Goal: Transaction & Acquisition: Book appointment/travel/reservation

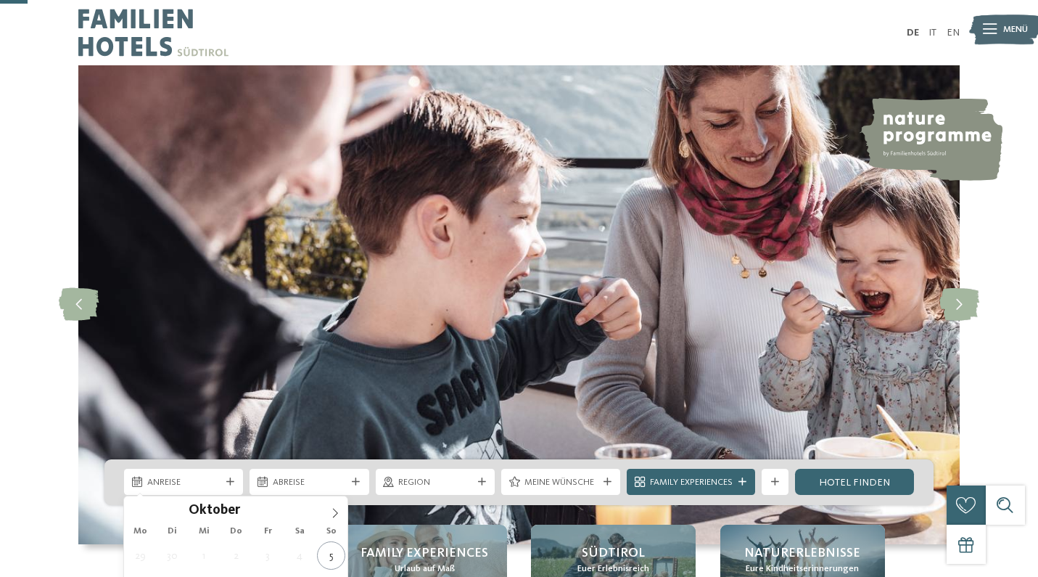
click at [232, 478] on icon at bounding box center [230, 482] width 8 height 8
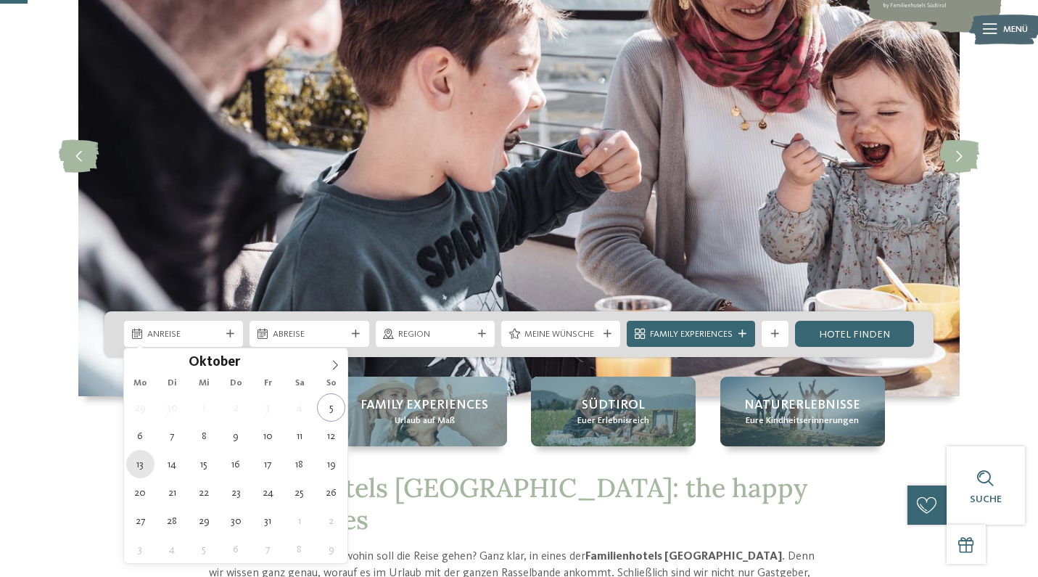
type div "13.10.2025"
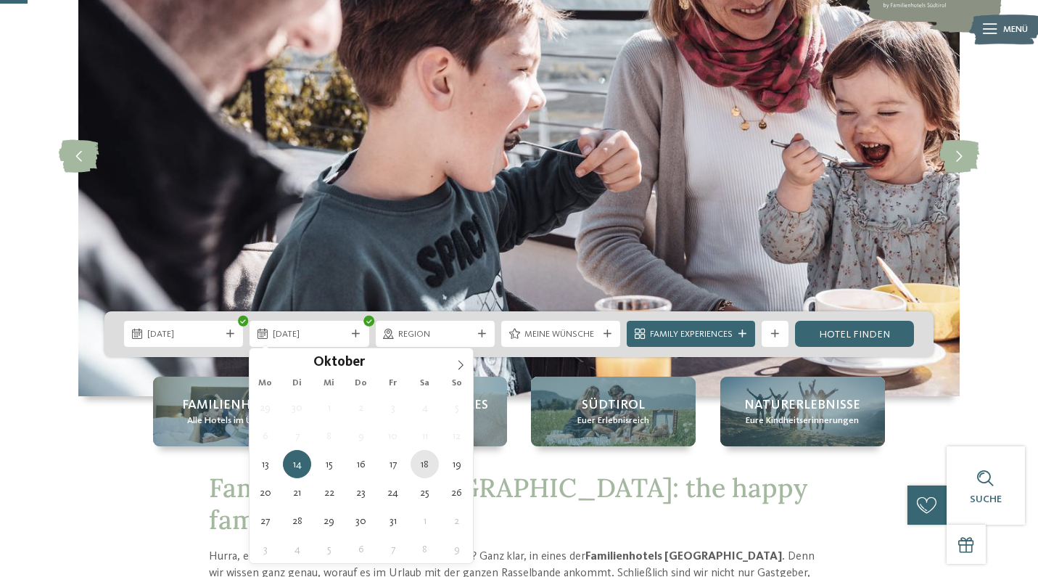
type div "18.10.2025"
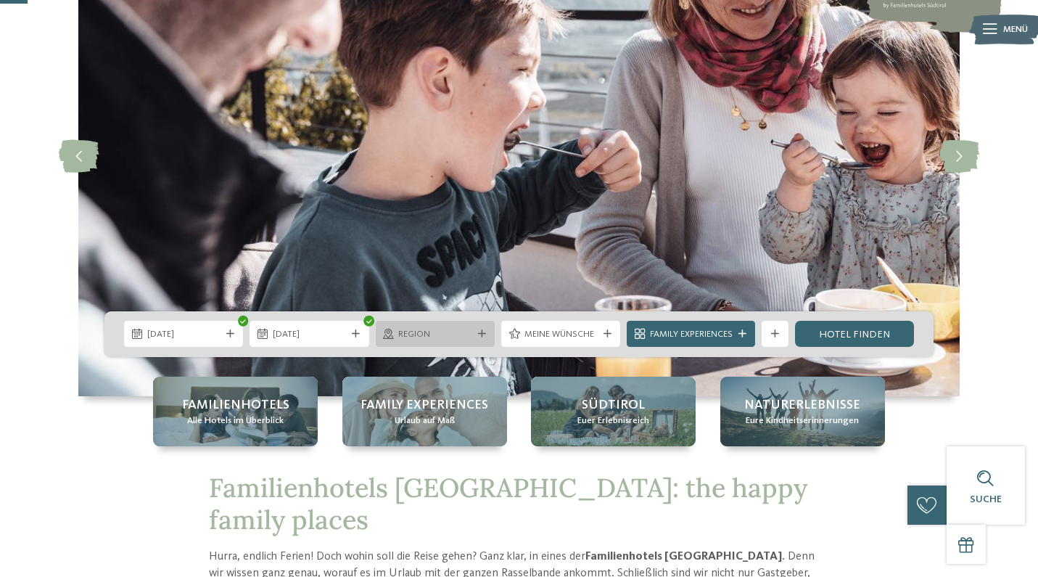
click at [478, 335] on icon at bounding box center [482, 334] width 8 height 8
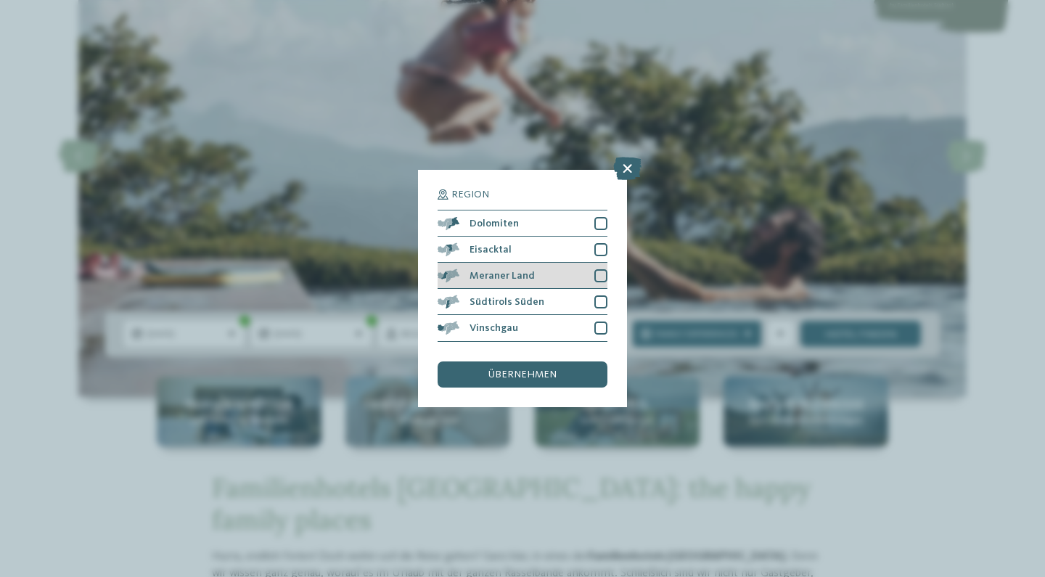
click at [600, 269] on div at bounding box center [600, 275] width 13 height 13
click at [543, 361] on div "übernehmen" at bounding box center [523, 374] width 170 height 26
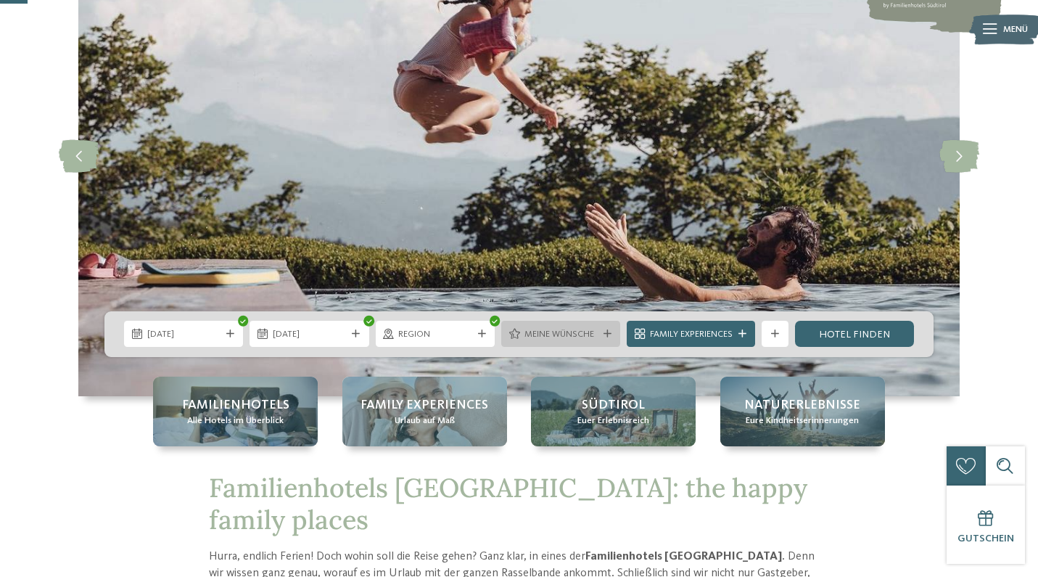
click at [610, 335] on div at bounding box center [607, 334] width 13 height 8
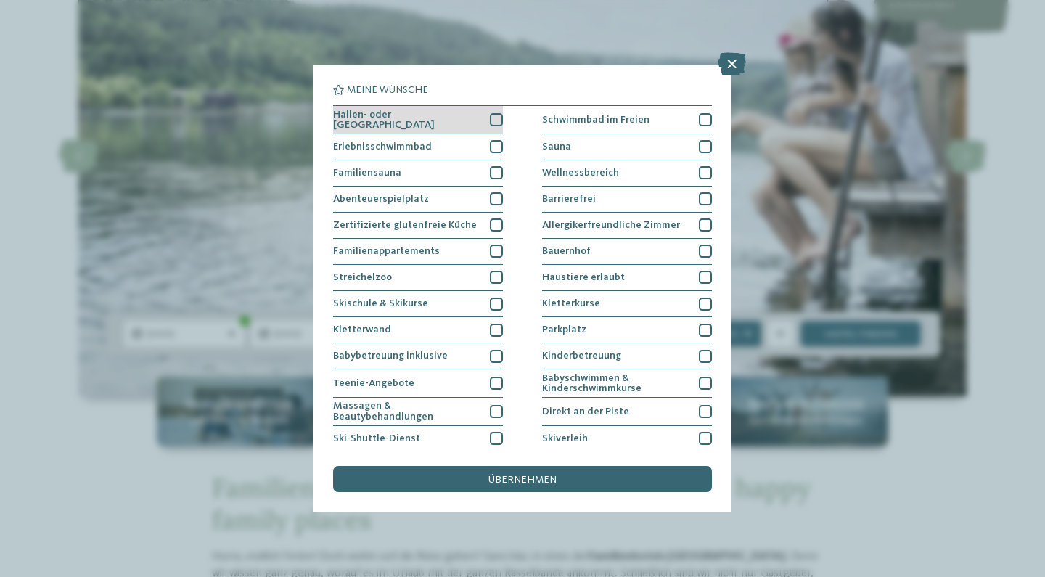
click at [496, 121] on div at bounding box center [496, 119] width 13 height 13
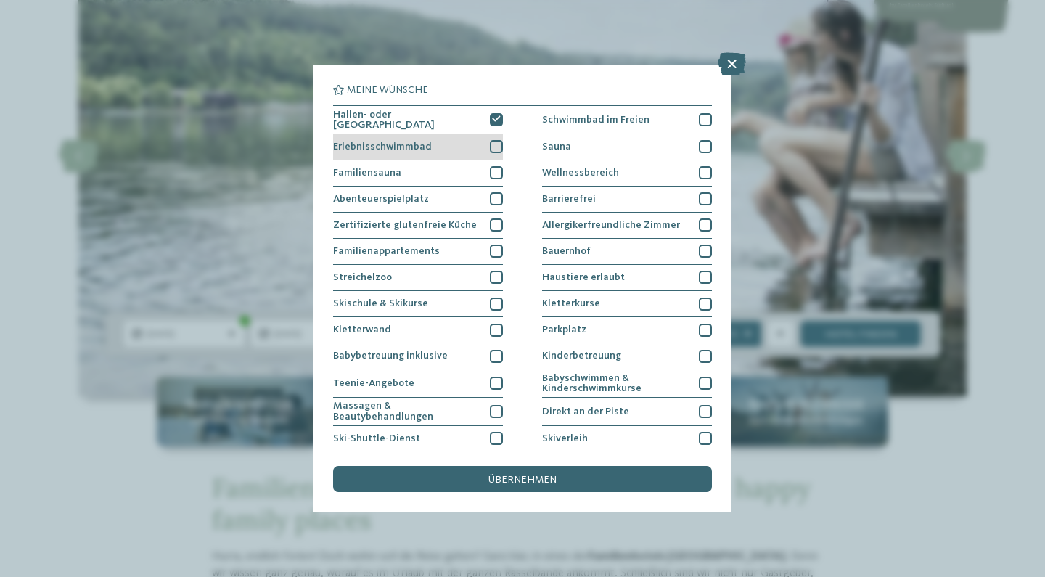
click at [496, 143] on div at bounding box center [496, 146] width 13 height 13
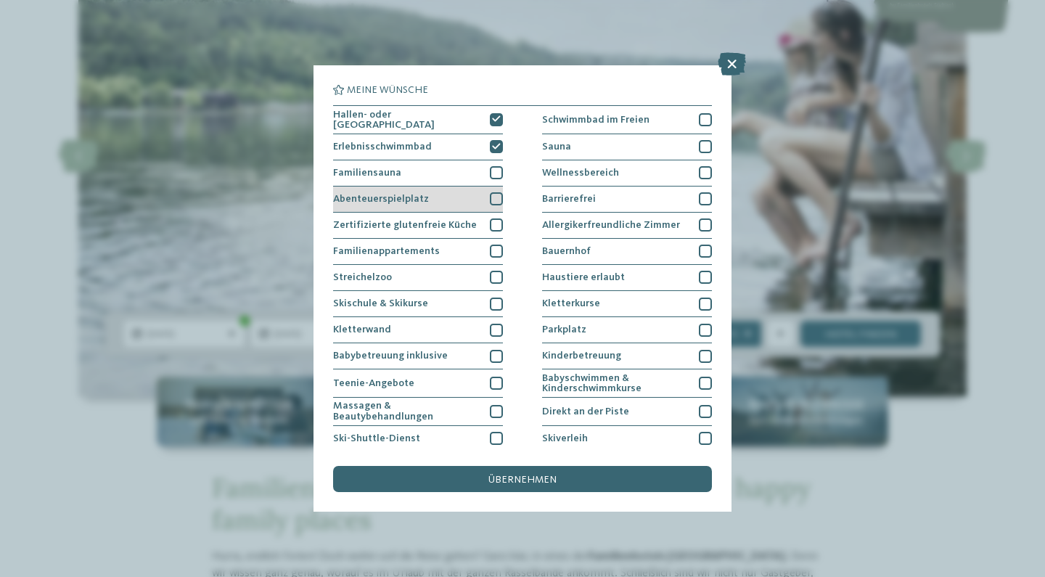
click at [493, 194] on div at bounding box center [496, 198] width 13 height 13
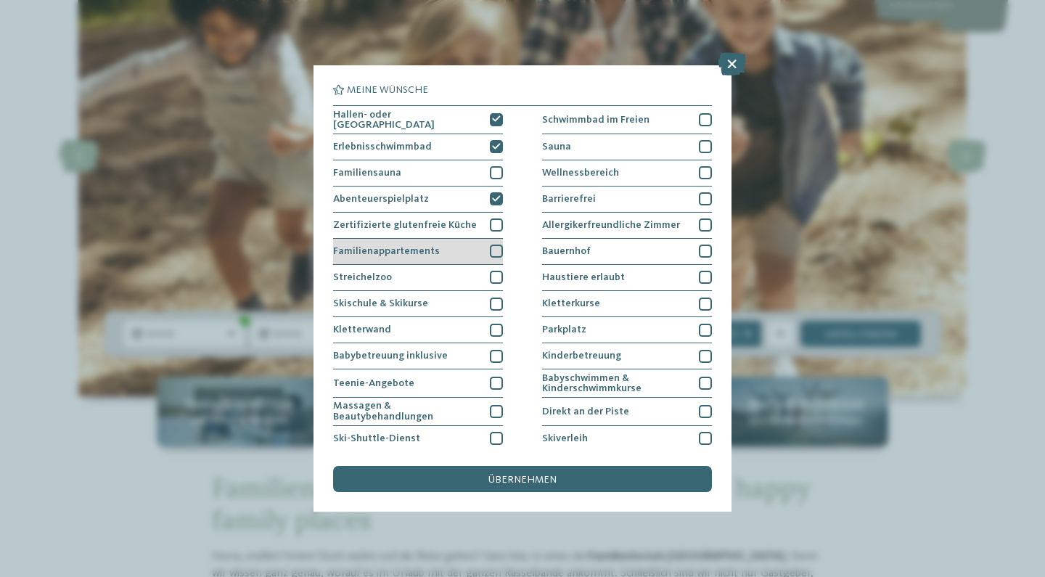
click at [496, 250] on div at bounding box center [496, 251] width 13 height 13
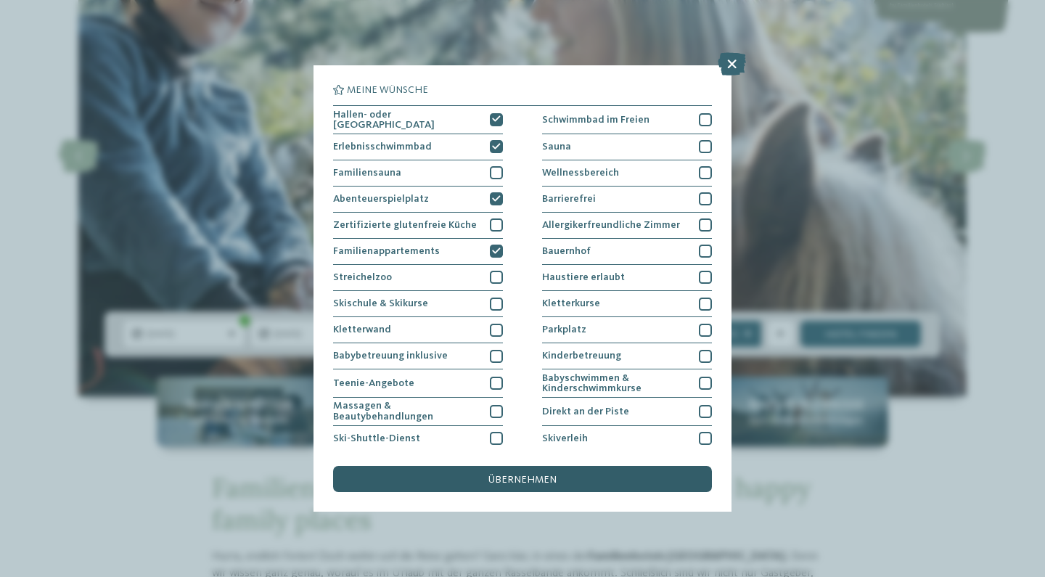
click at [535, 466] on div "übernehmen" at bounding box center [522, 479] width 379 height 26
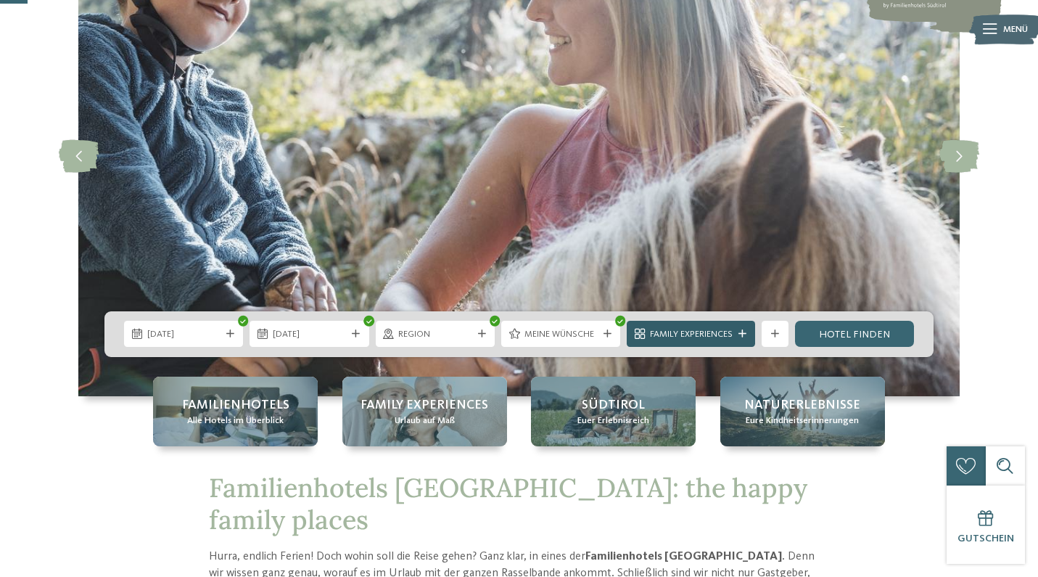
click at [733, 333] on span "Family Experiences" at bounding box center [691, 334] width 83 height 13
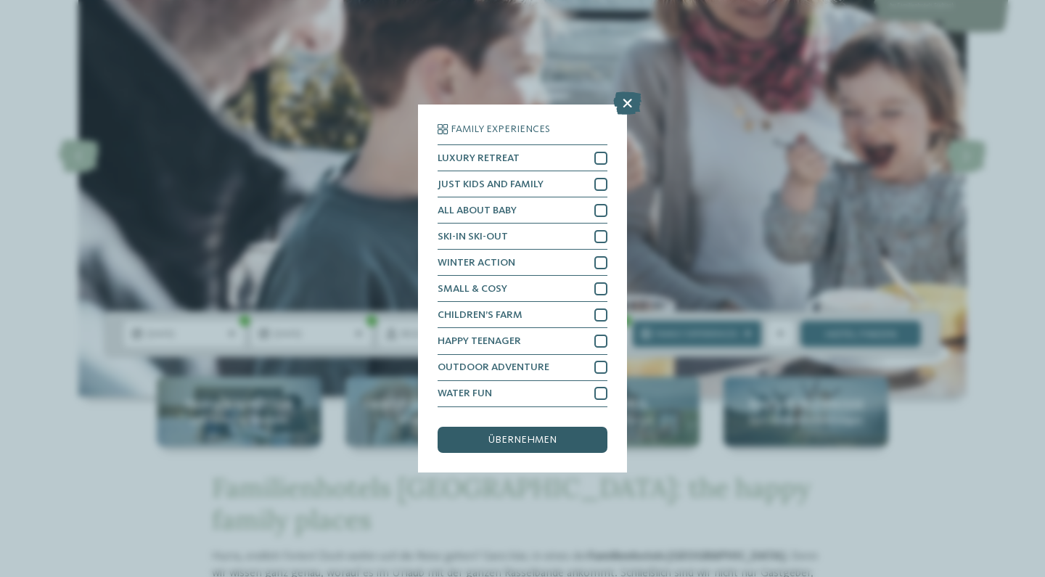
click at [538, 435] on span "übernehmen" at bounding box center [522, 440] width 68 height 10
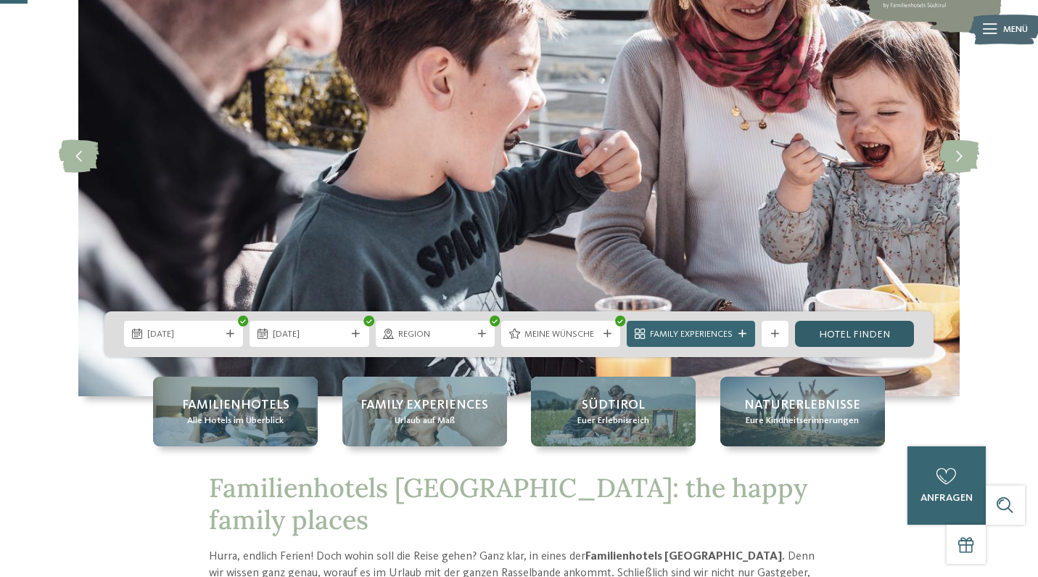
click at [872, 332] on link "Hotel finden" at bounding box center [854, 334] width 119 height 26
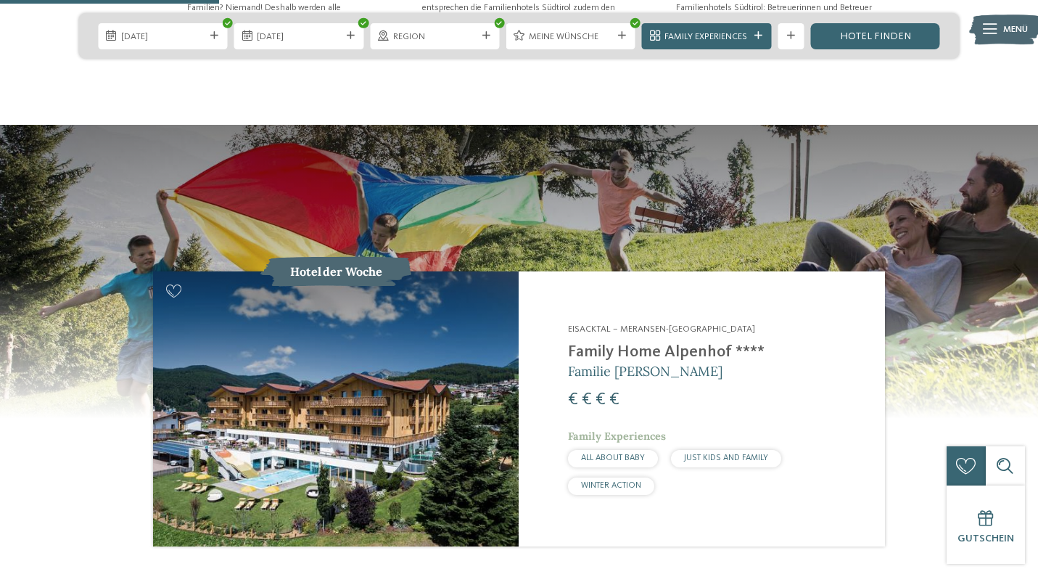
scroll to position [1224, 0]
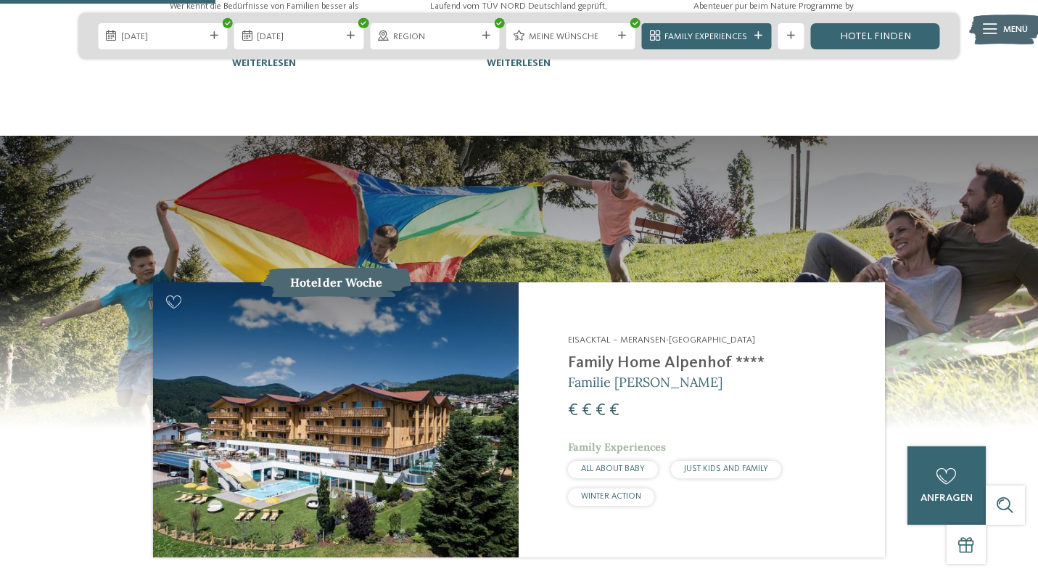
click at [452, 360] on img at bounding box center [336, 419] width 366 height 274
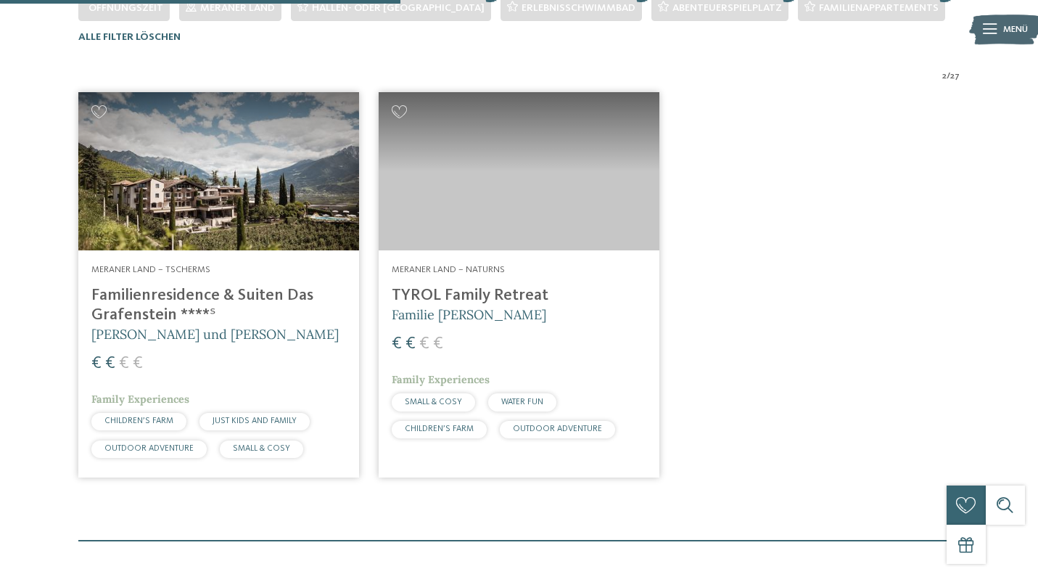
scroll to position [418, 0]
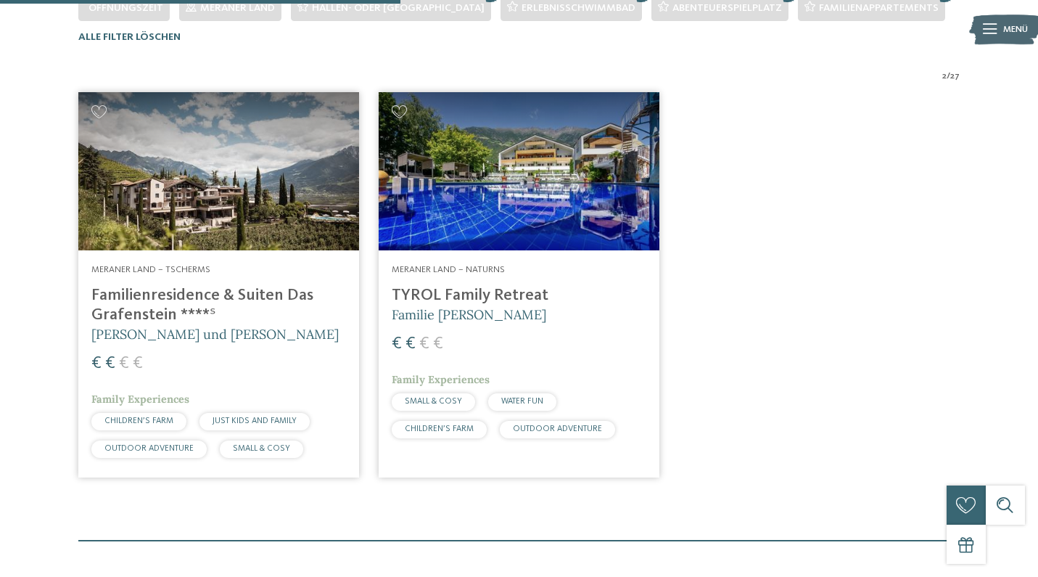
click at [295, 171] on img at bounding box center [218, 171] width 281 height 158
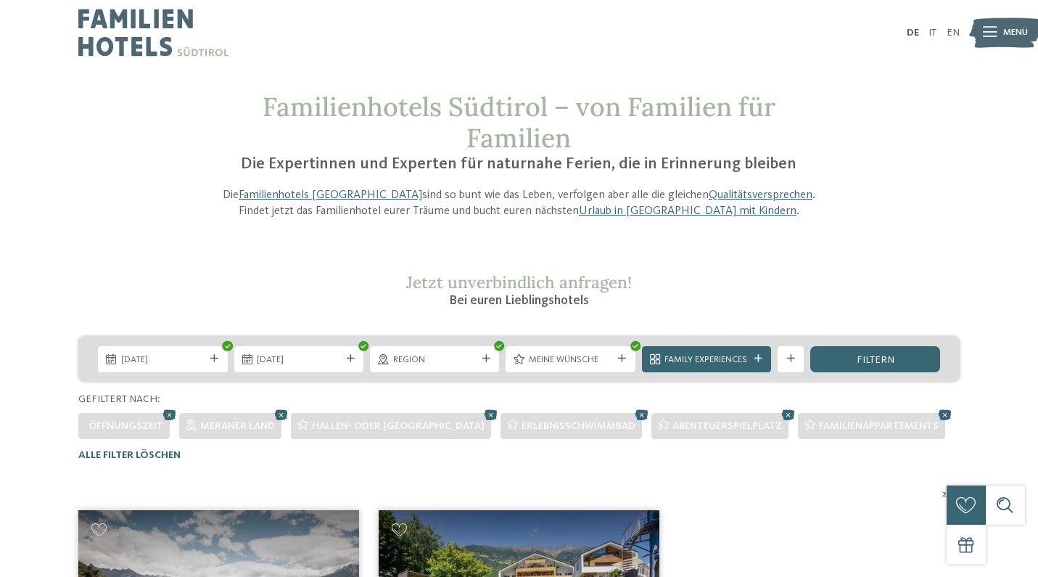
scroll to position [0, 0]
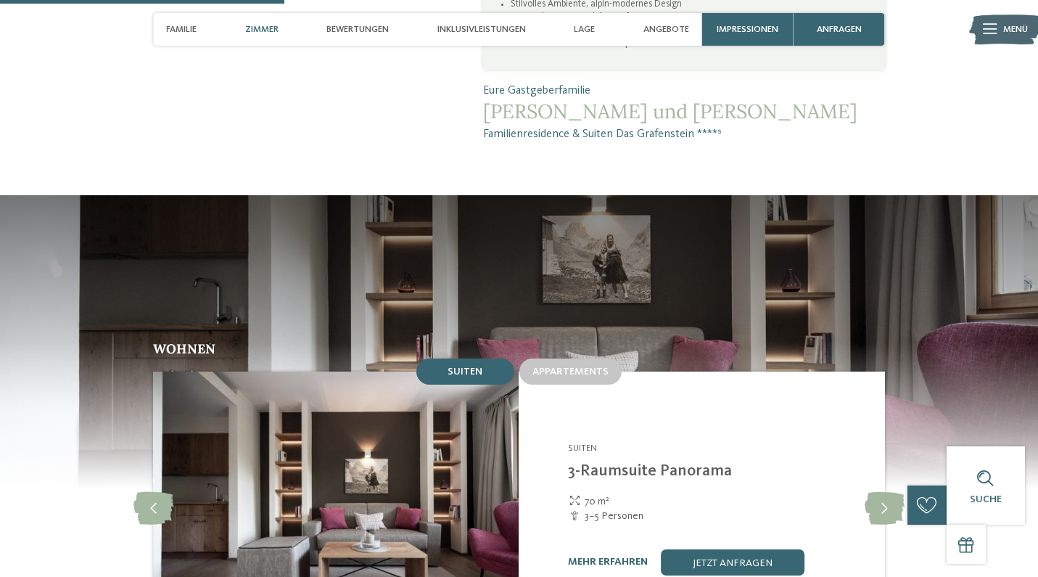
scroll to position [1158, 0]
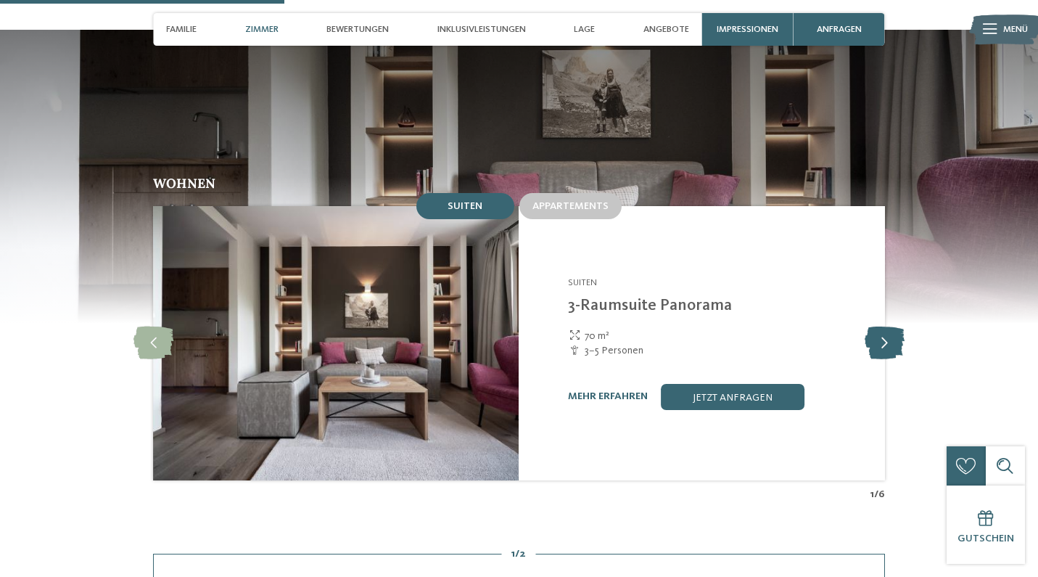
click at [884, 327] on icon at bounding box center [885, 343] width 40 height 33
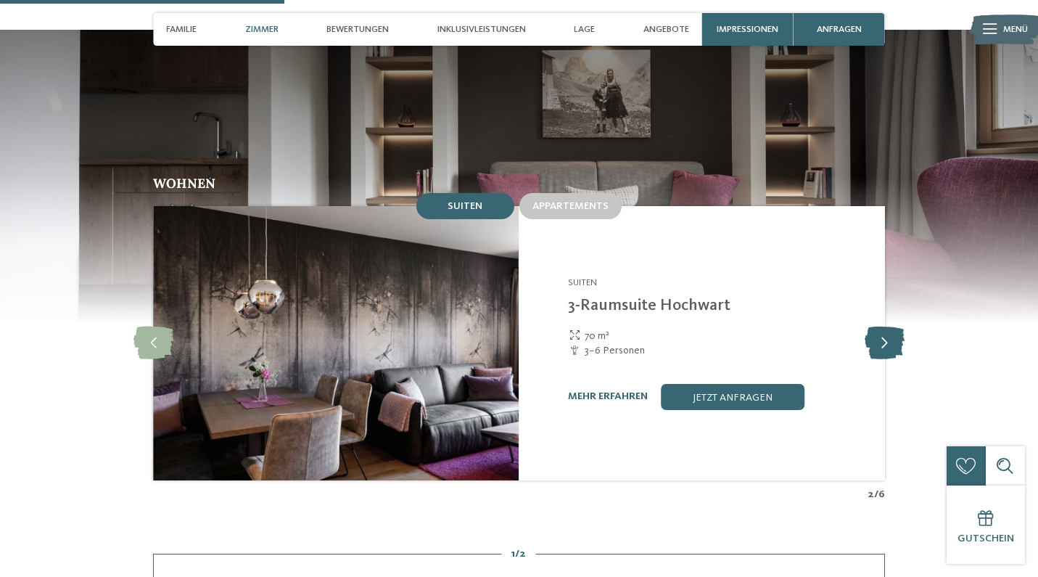
click at [884, 327] on icon at bounding box center [885, 343] width 40 height 33
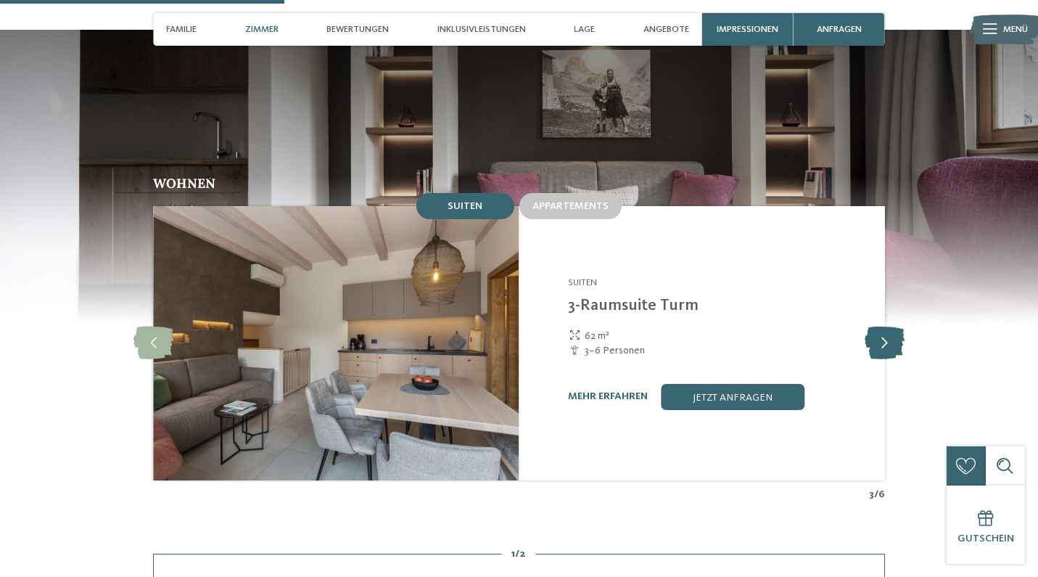
click at [884, 327] on icon at bounding box center [885, 343] width 40 height 33
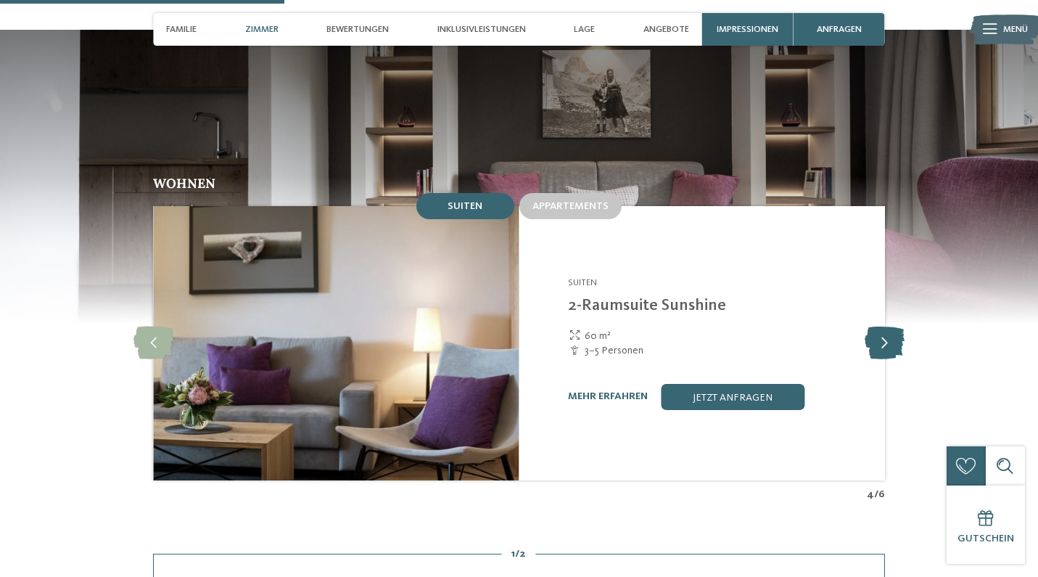
click at [884, 327] on icon at bounding box center [885, 343] width 40 height 33
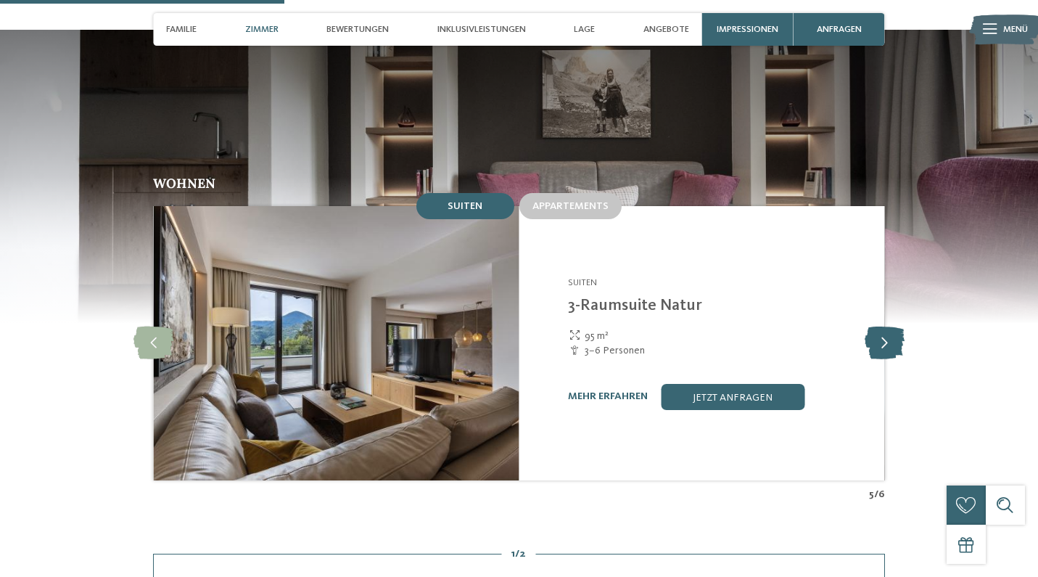
click at [884, 327] on icon at bounding box center [885, 343] width 40 height 33
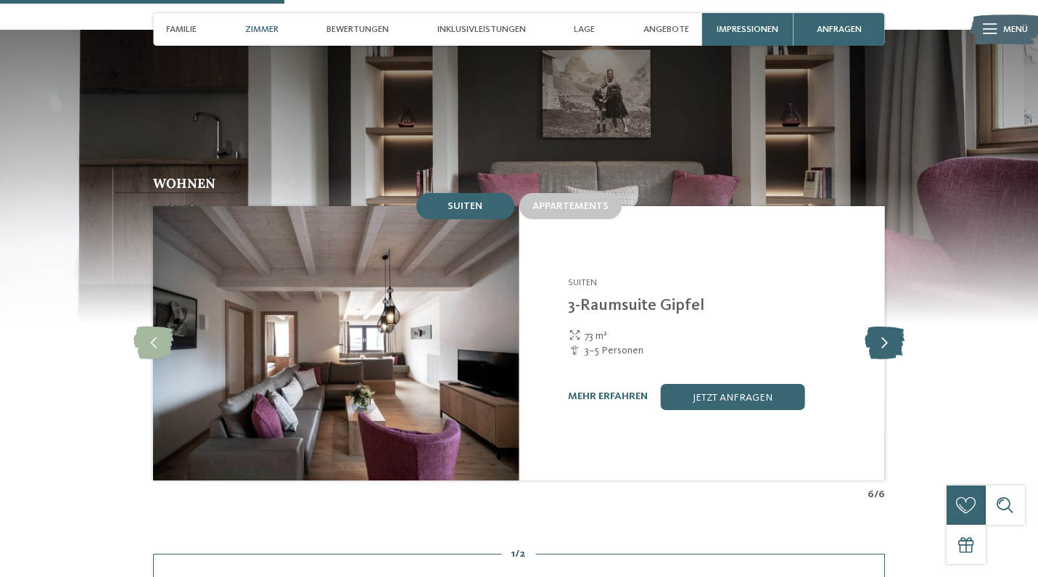
click at [884, 327] on icon at bounding box center [885, 343] width 40 height 33
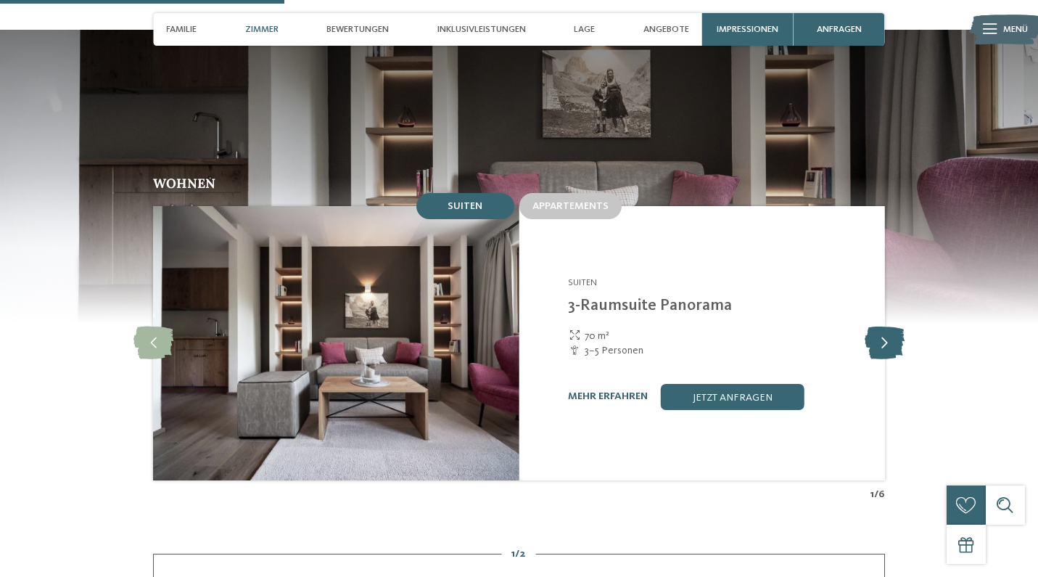
click at [884, 327] on icon at bounding box center [885, 343] width 40 height 33
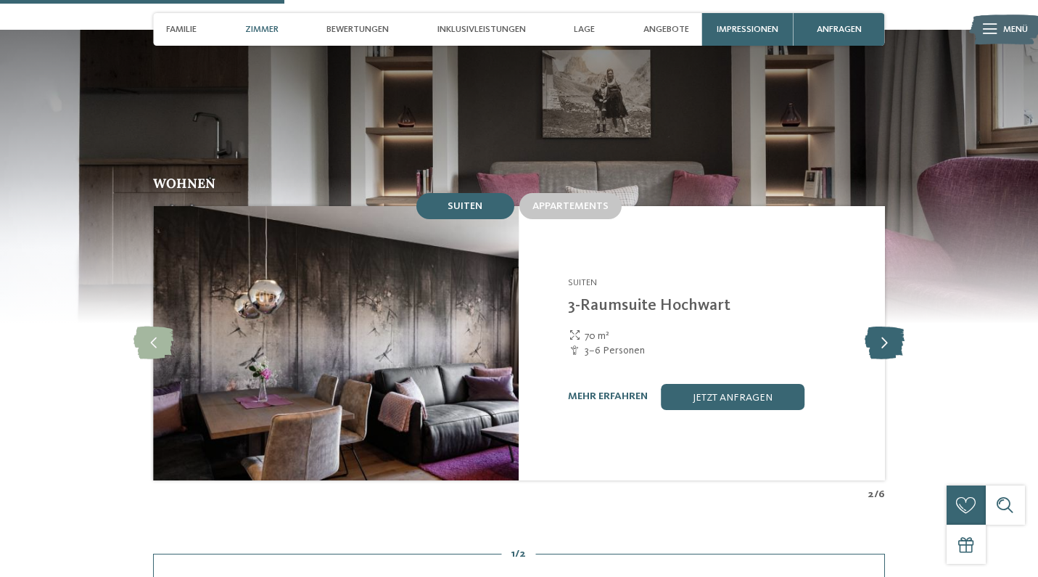
click at [884, 327] on icon at bounding box center [885, 343] width 40 height 33
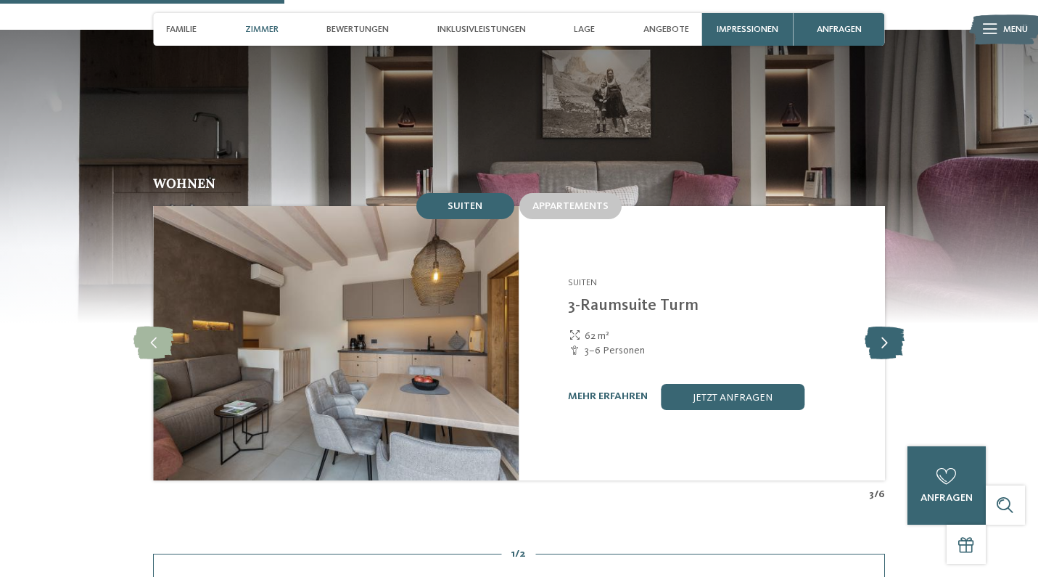
click at [884, 327] on icon at bounding box center [885, 343] width 40 height 33
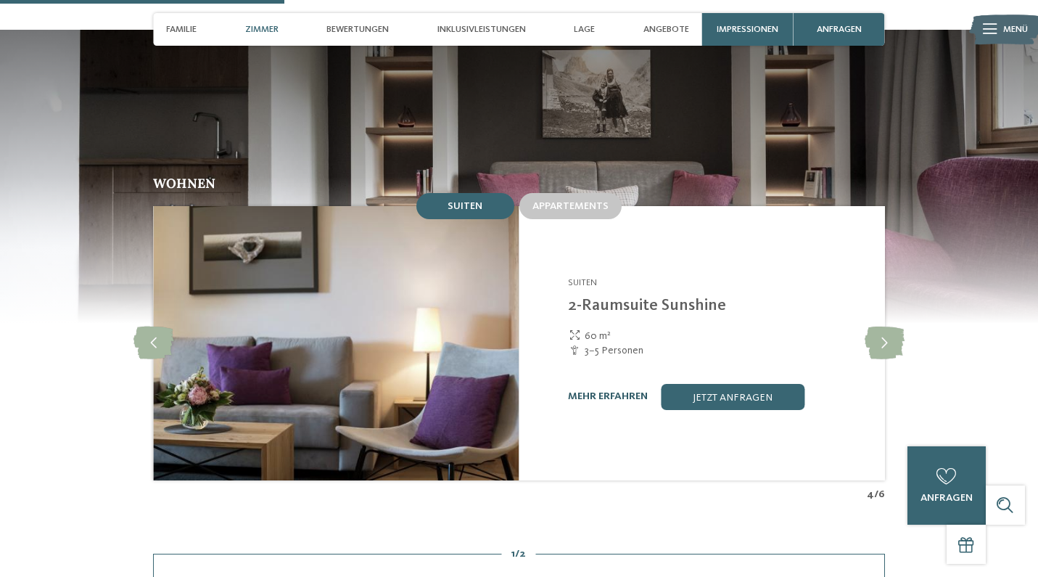
click at [639, 391] on link "mehr erfahren" at bounding box center [608, 396] width 80 height 10
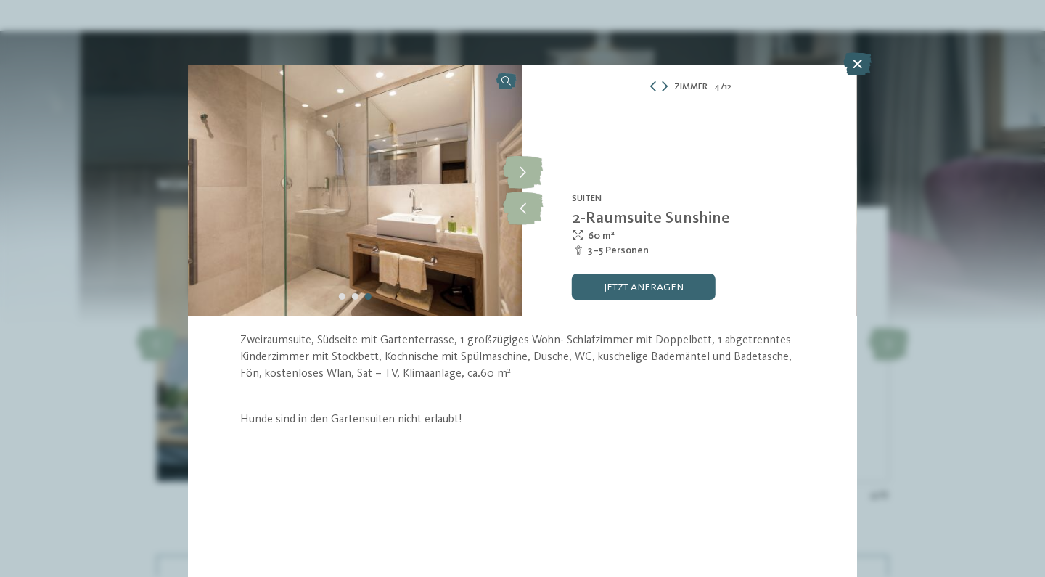
click at [852, 67] on icon at bounding box center [857, 63] width 28 height 23
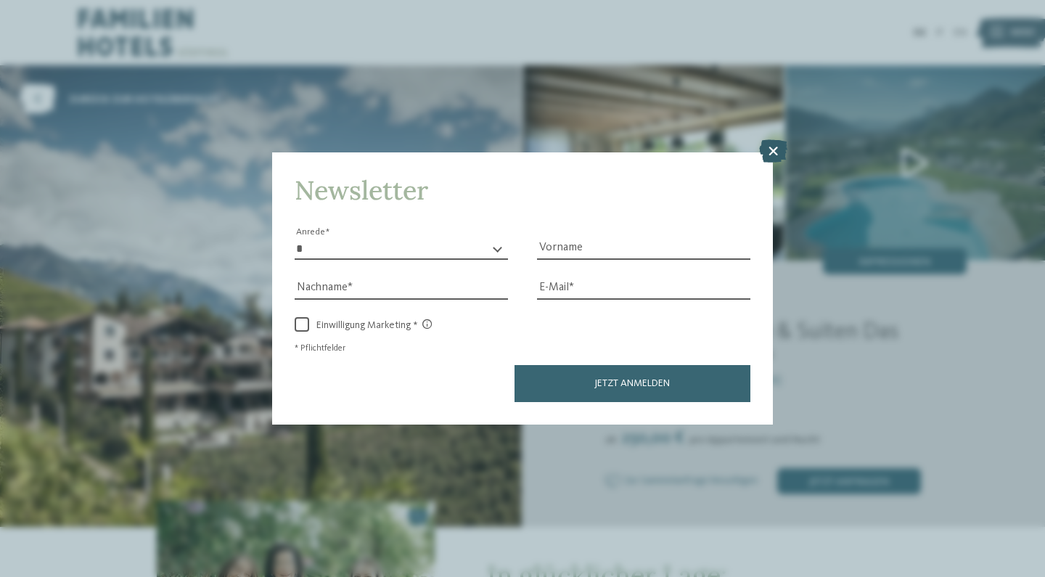
click at [772, 139] on icon at bounding box center [773, 150] width 28 height 23
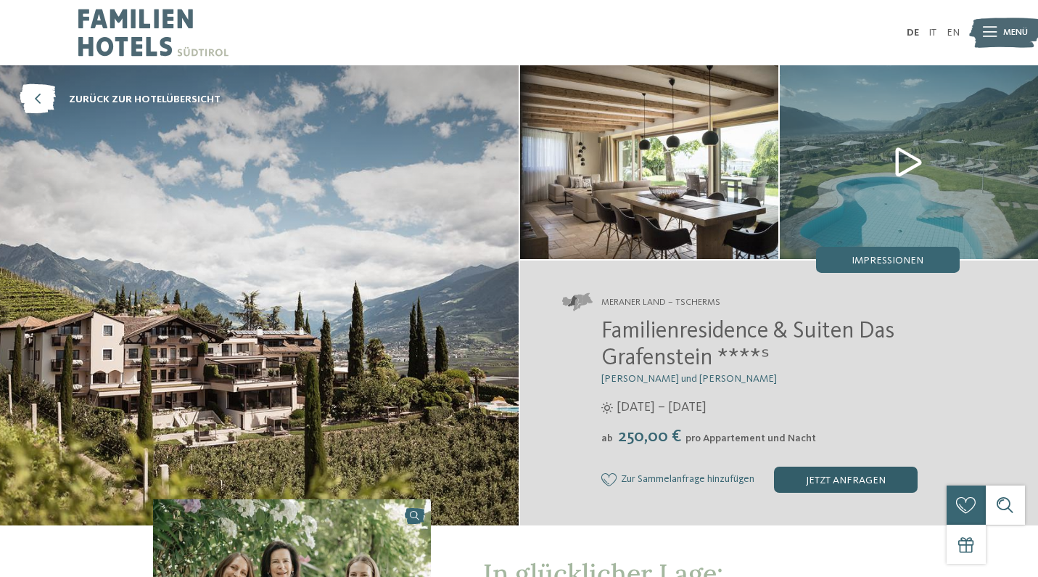
click at [822, 483] on div "jetzt anfragen" at bounding box center [846, 480] width 144 height 26
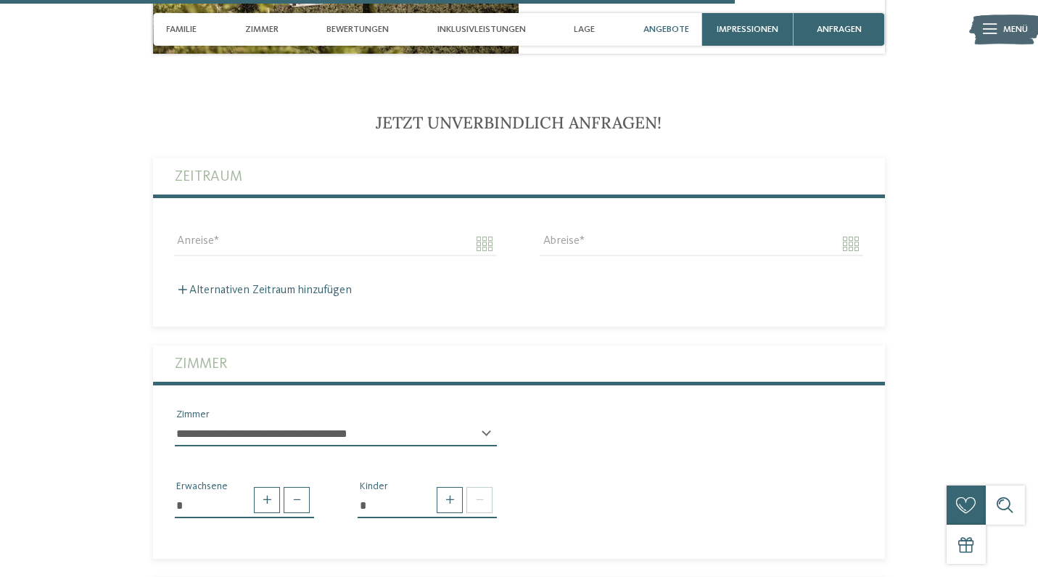
scroll to position [3004, 0]
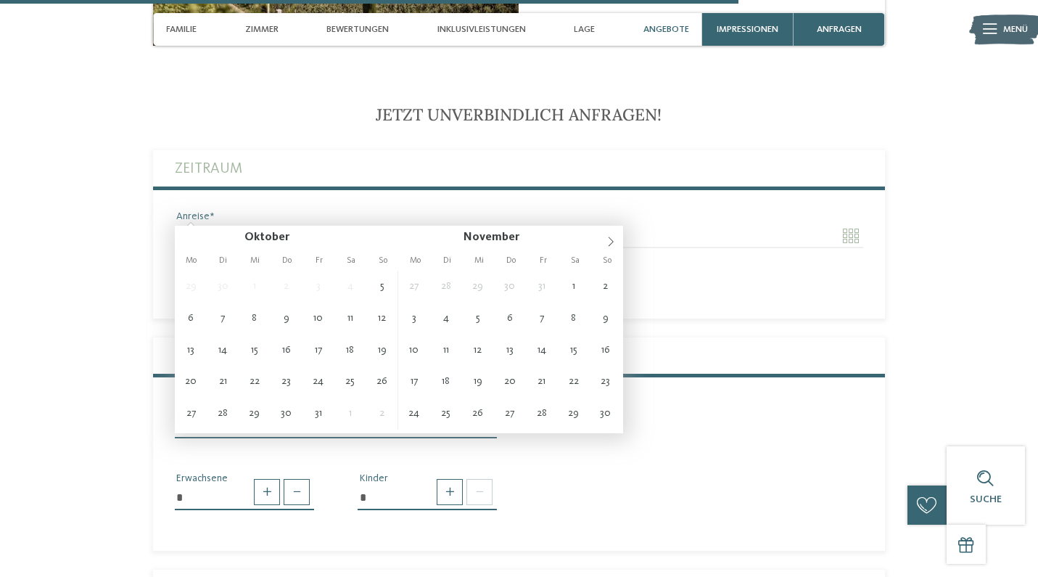
click at [199, 224] on input "Anreise" at bounding box center [336, 236] width 322 height 25
type input "**********"
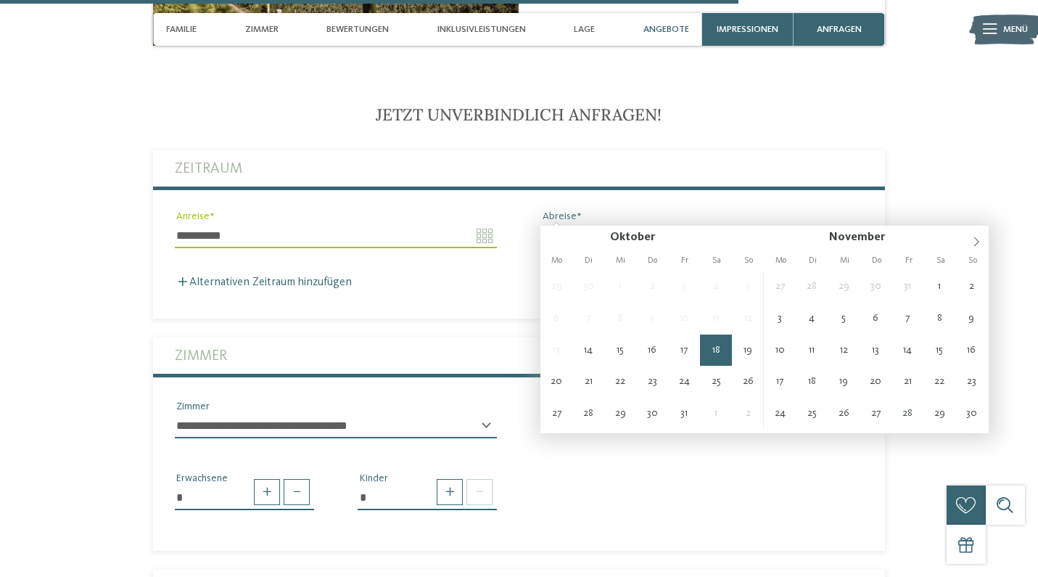
type input "**********"
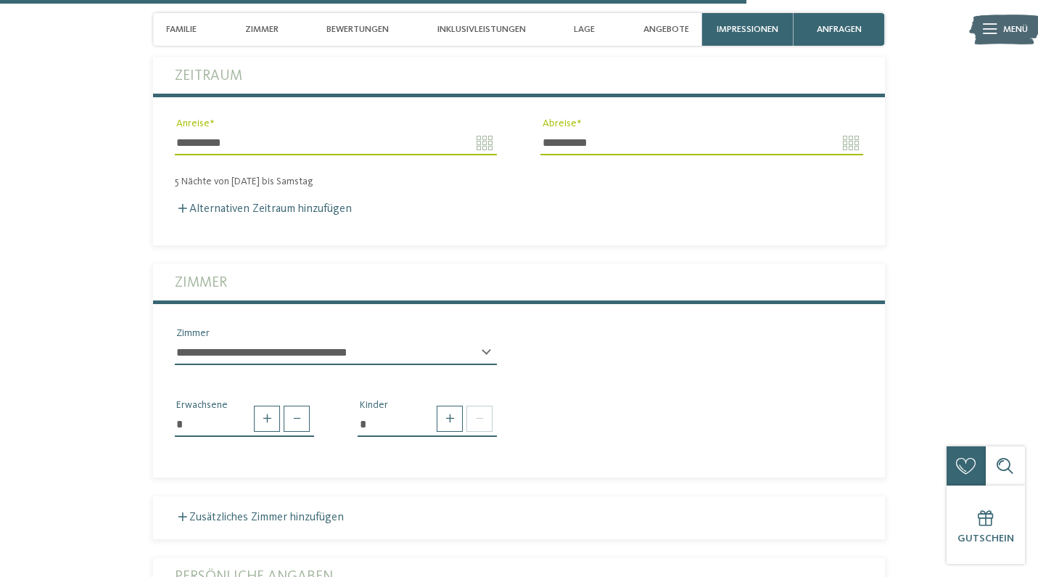
scroll to position [3128, 0]
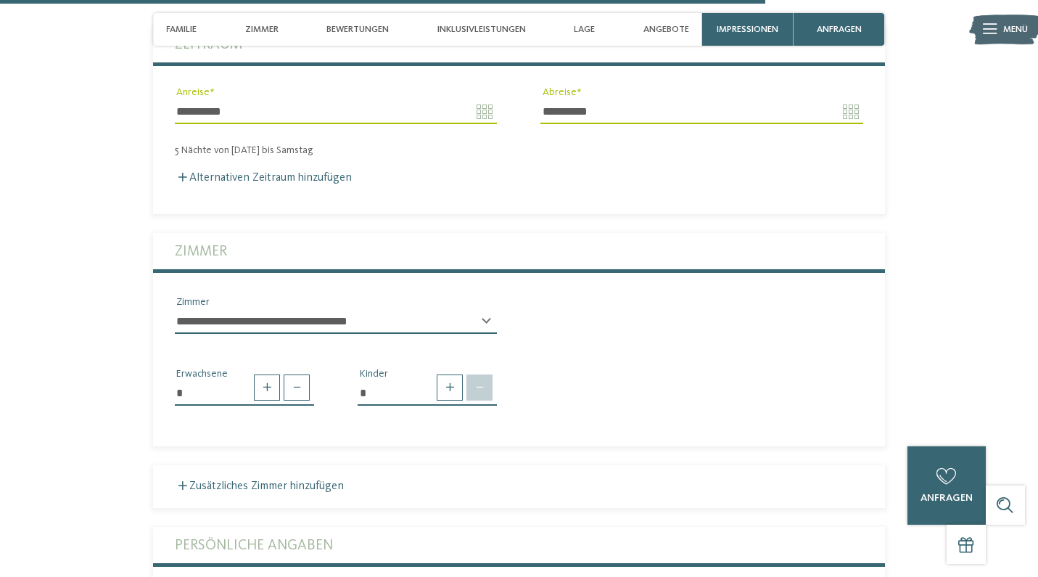
click at [473, 374] on span at bounding box center [480, 387] width 26 height 26
click at [443, 374] on span at bounding box center [450, 387] width 26 height 26
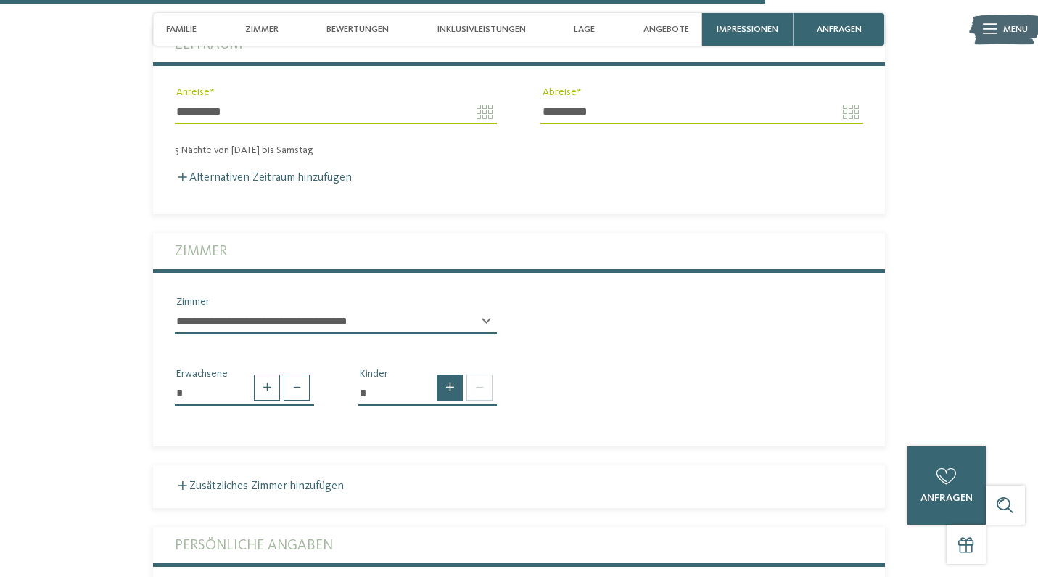
type input "*"
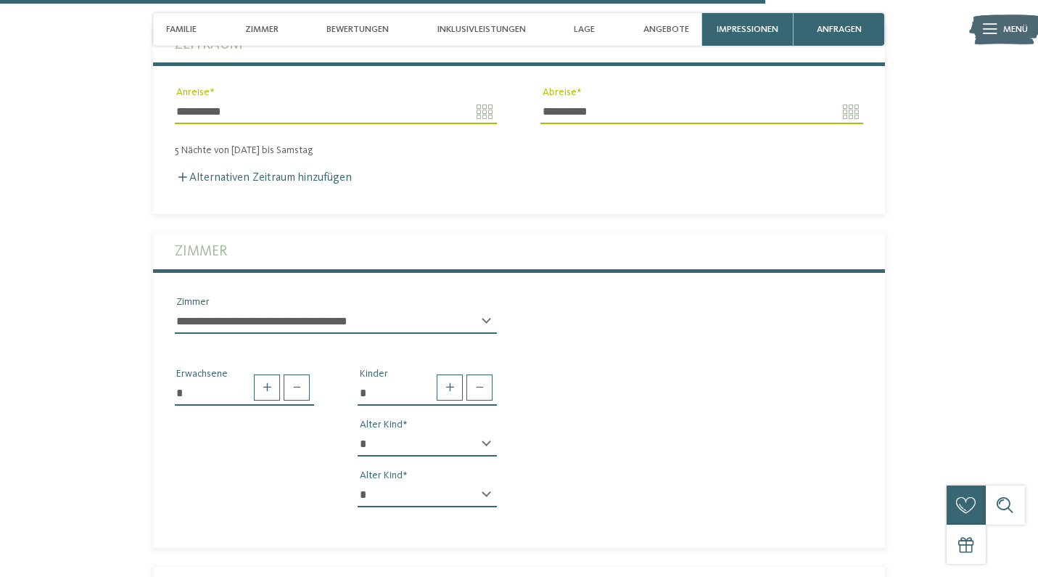
click at [483, 432] on div "* * * * * * * * * * * ** ** ** ** ** ** ** ** Alter Kind" at bounding box center [427, 450] width 139 height 36
click at [485, 432] on div "* * * * * * * * * * * ** ** ** ** ** ** ** ** Alter Kind" at bounding box center [427, 450] width 139 height 36
select select "*"
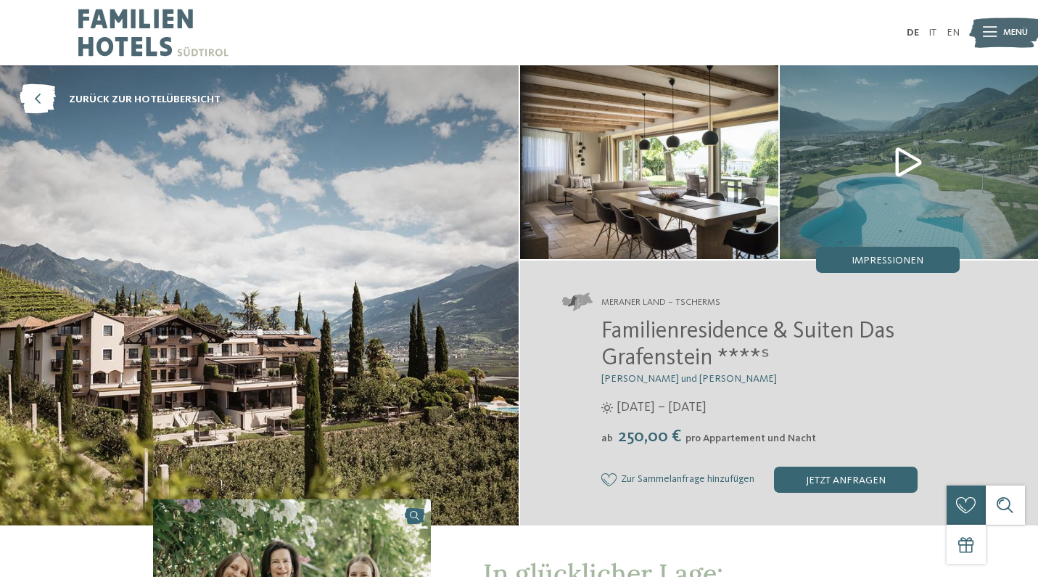
scroll to position [0, 0]
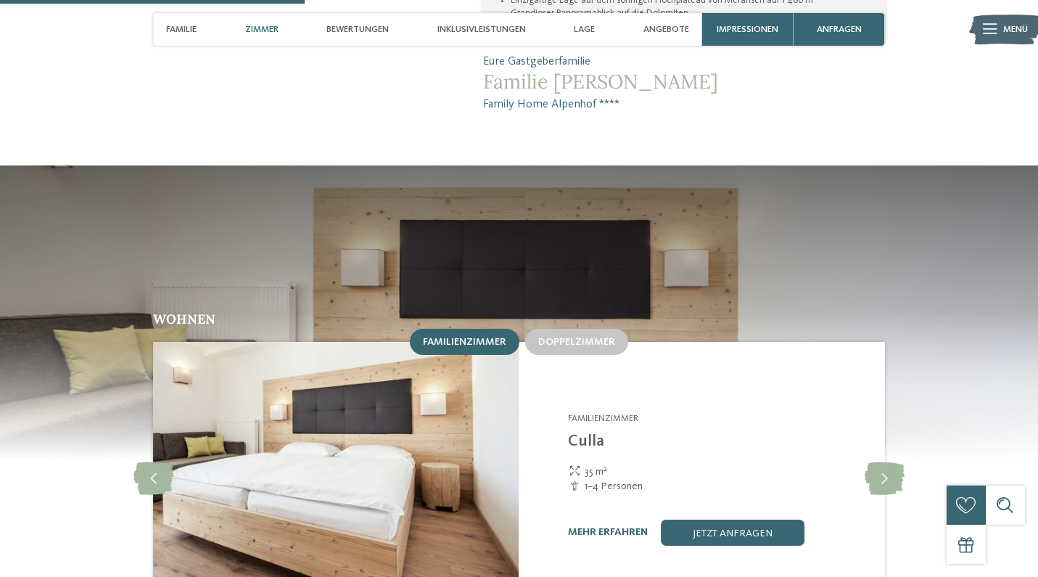
scroll to position [1273, 0]
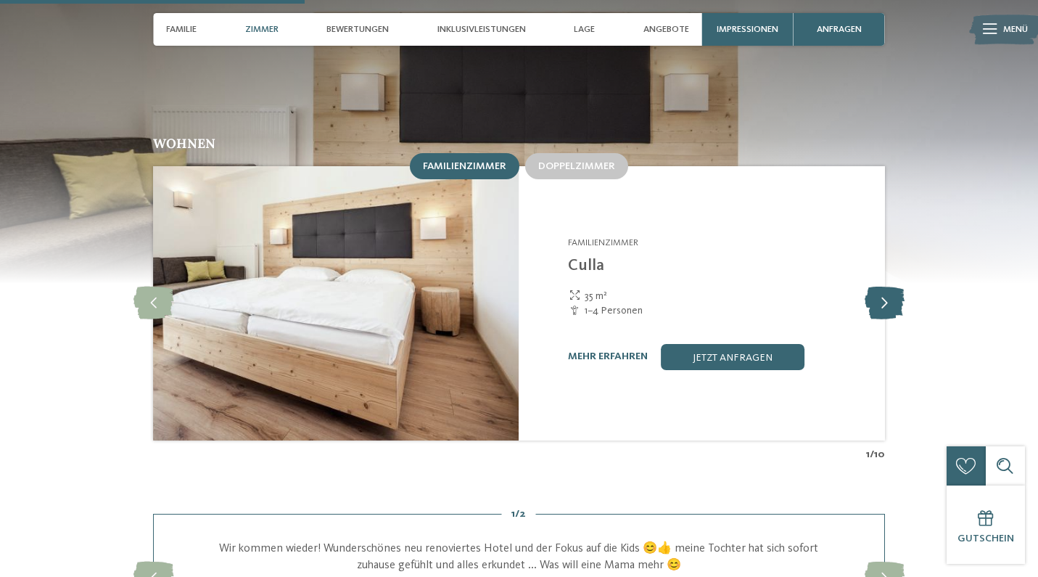
click at [887, 287] on icon at bounding box center [885, 303] width 40 height 33
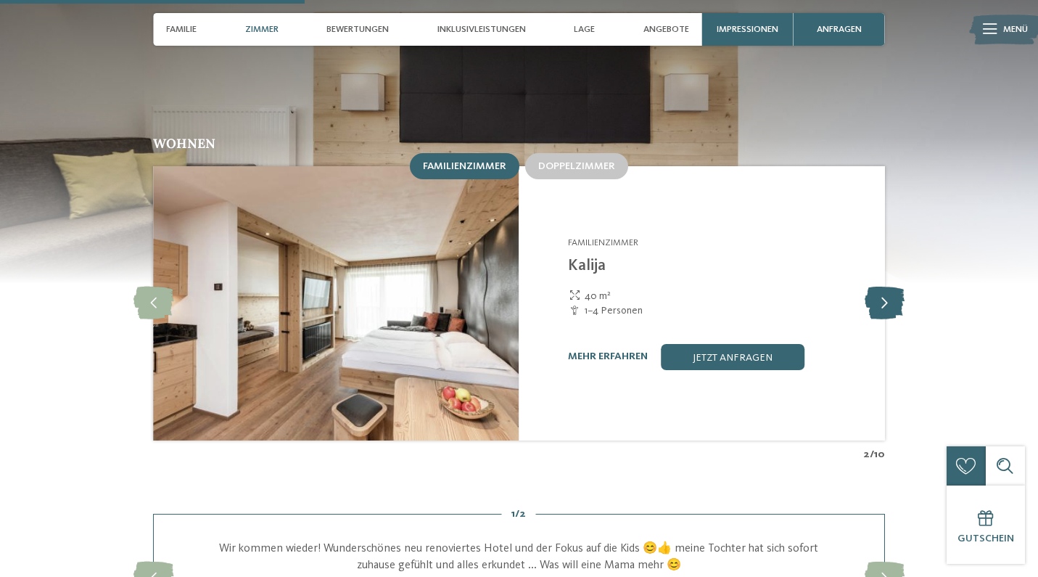
click at [887, 287] on icon at bounding box center [885, 303] width 40 height 33
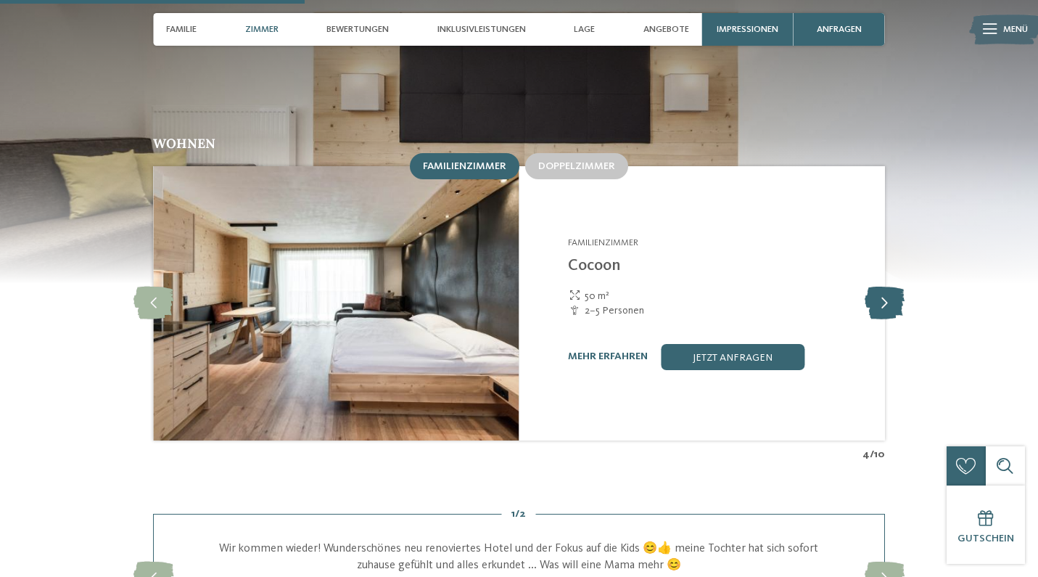
click at [887, 287] on icon at bounding box center [885, 303] width 40 height 33
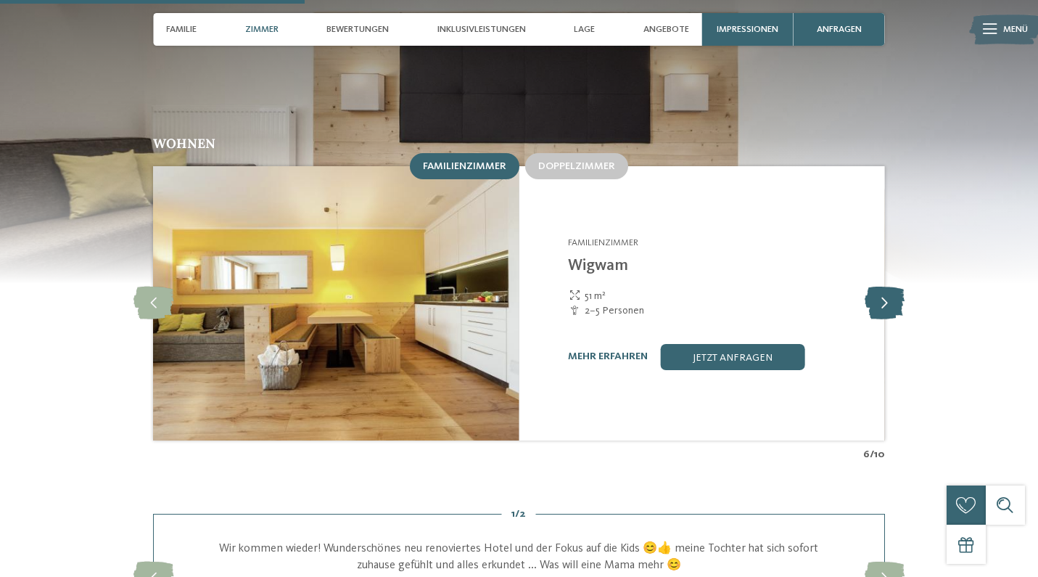
click at [887, 287] on icon at bounding box center [885, 303] width 40 height 33
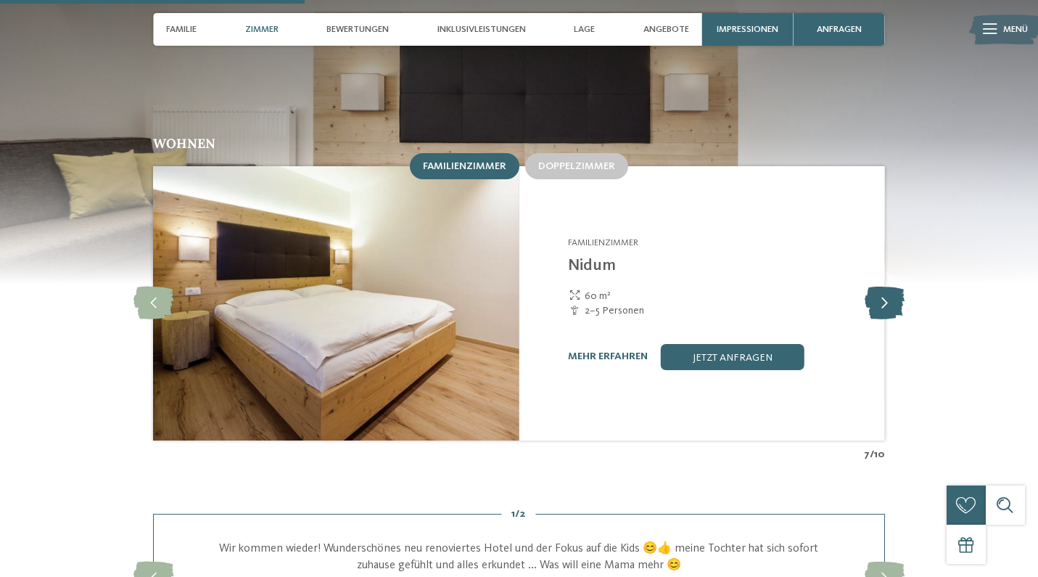
click at [887, 287] on icon at bounding box center [885, 303] width 40 height 33
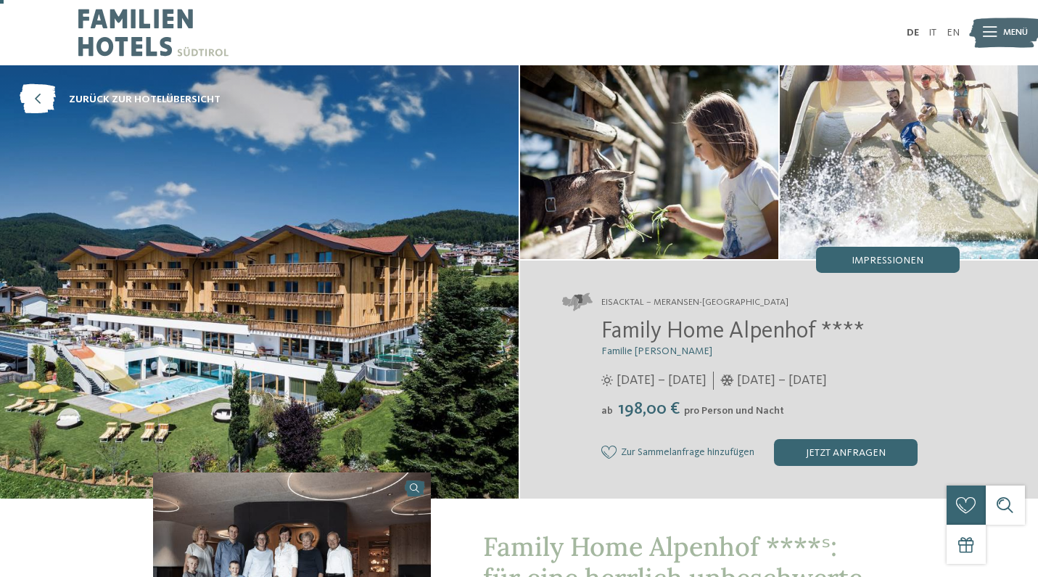
scroll to position [0, 0]
drag, startPoint x: 822, startPoint y: 332, endPoint x: 604, endPoint y: 329, distance: 217.7
click at [604, 329] on span "Family Home Alpenhof ****" at bounding box center [733, 331] width 263 height 23
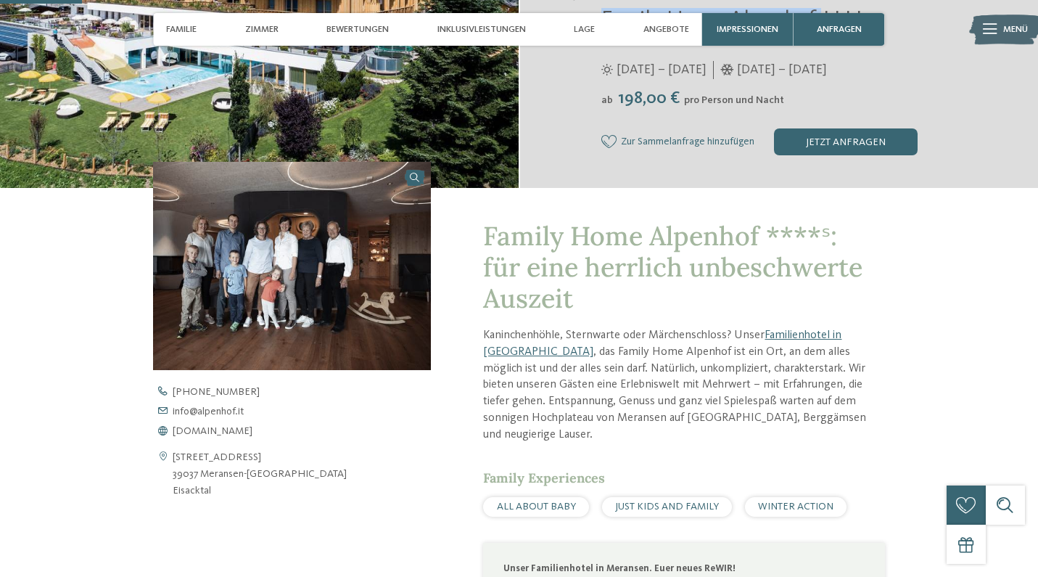
scroll to position [352, 0]
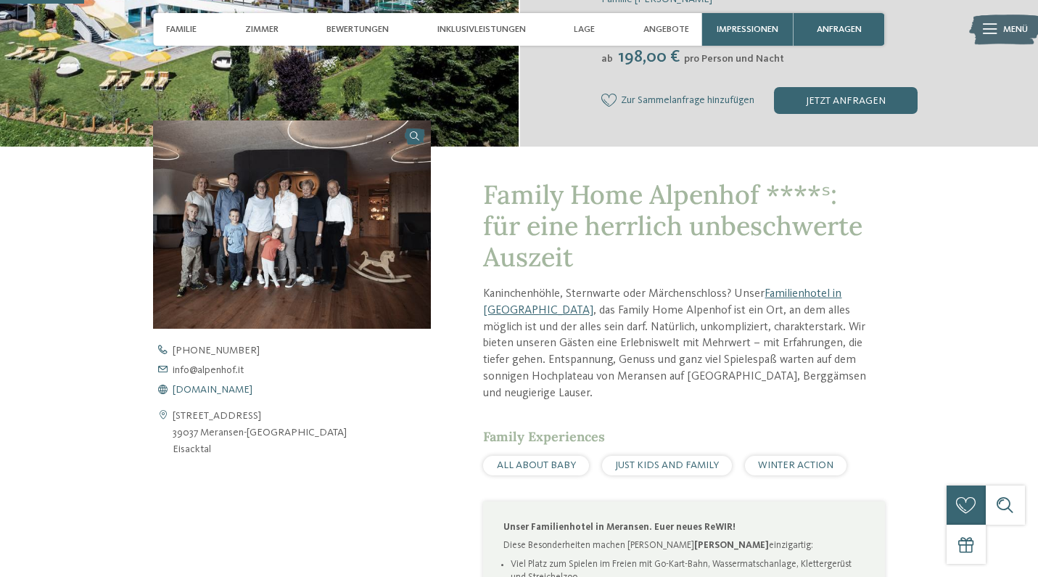
click at [232, 389] on span "www.alpenhof.it" at bounding box center [213, 390] width 80 height 10
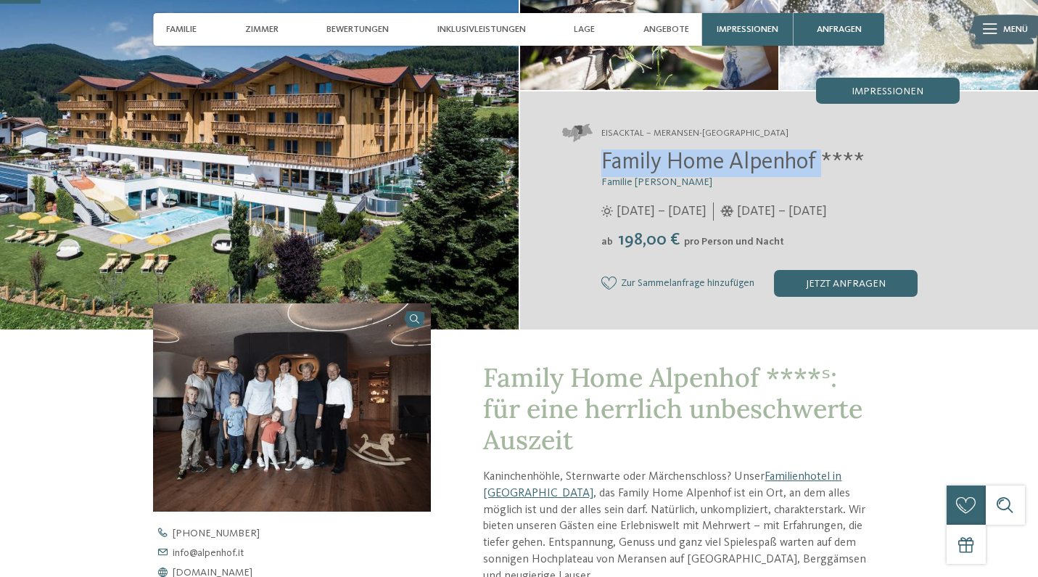
scroll to position [168, 0]
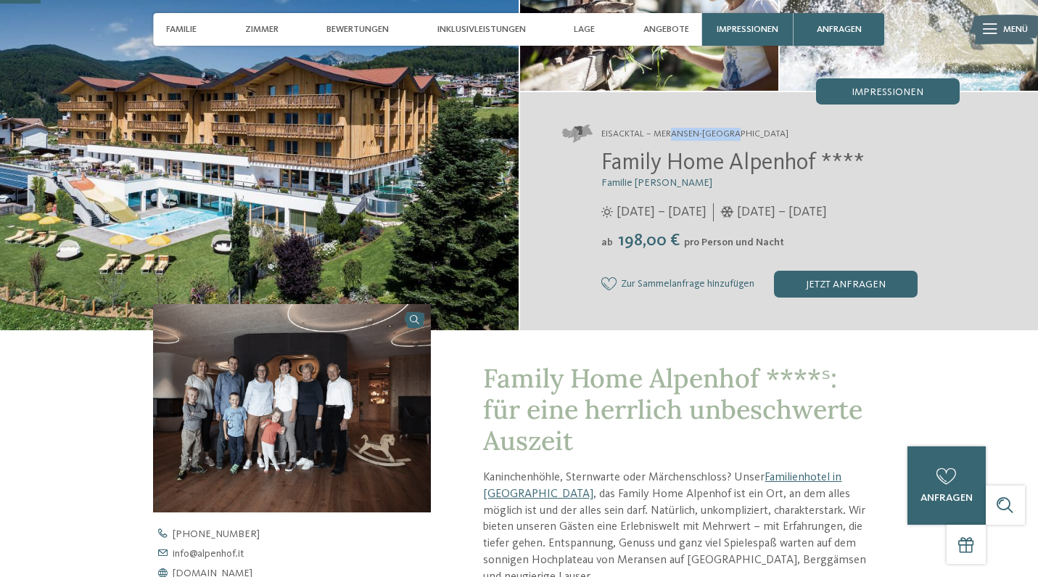
drag, startPoint x: 739, startPoint y: 134, endPoint x: 671, endPoint y: 134, distance: 68.9
click at [671, 134] on span "Eisacktal – Meransen-Mühlbach" at bounding box center [695, 134] width 187 height 13
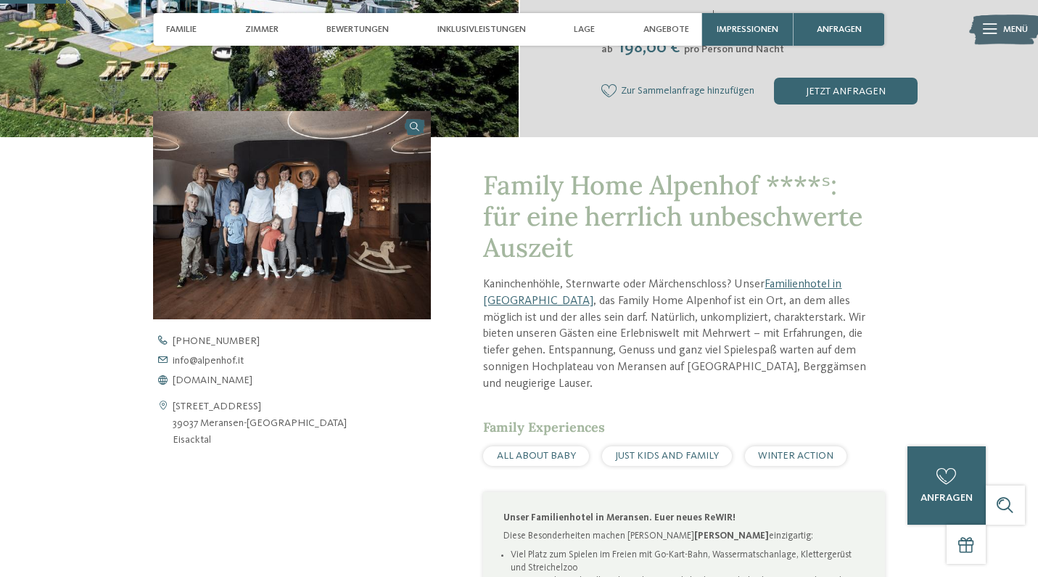
scroll to position [388, 0]
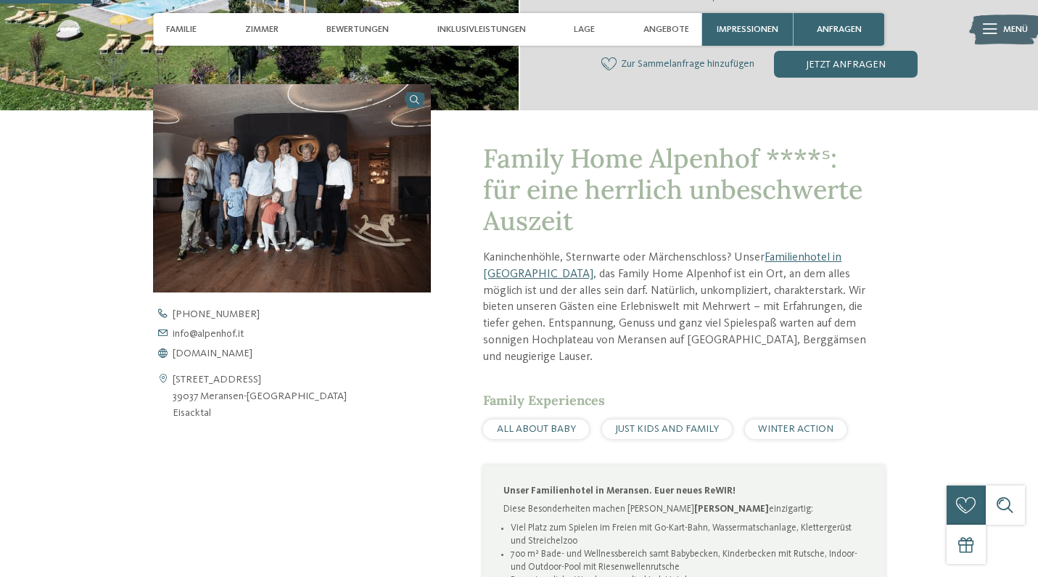
drag, startPoint x: 246, startPoint y: 378, endPoint x: 173, endPoint y: 374, distance: 73.4
click at [173, 374] on div "Prockengasse 15 39037 Meransen-Mühlbach Eisacktal" at bounding box center [292, 397] width 278 height 50
click at [255, 390] on address "Prockengasse 15 39037 Meransen-Mühlbach Eisacktal" at bounding box center [260, 397] width 174 height 50
drag, startPoint x: 245, startPoint y: 377, endPoint x: 173, endPoint y: 372, distance: 72.0
click at [173, 372] on address "Prockengasse 15 39037 Meransen-Mühlbach Eisacktal" at bounding box center [260, 397] width 174 height 50
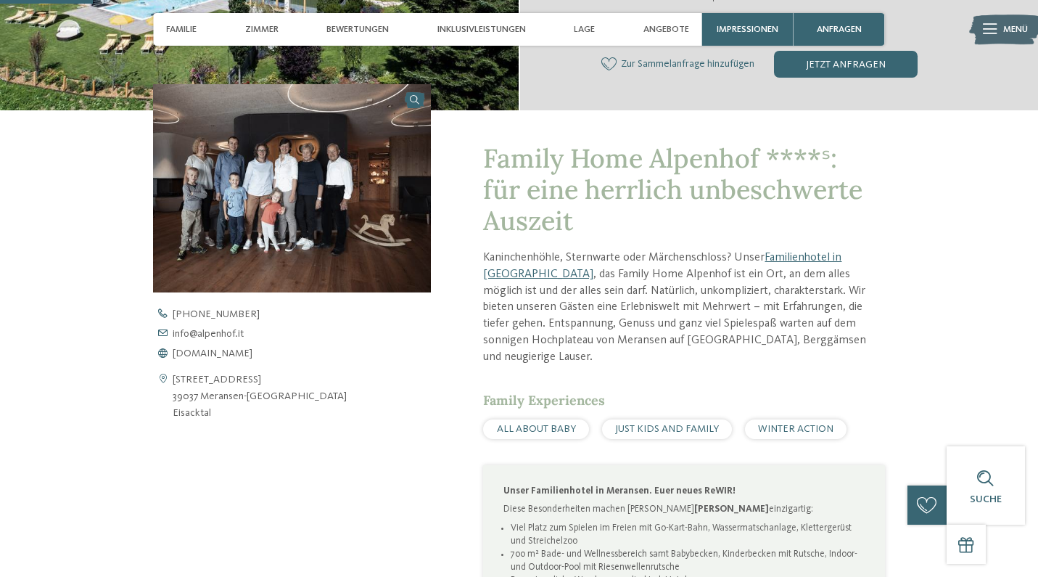
copy address "Prockengasse 15"
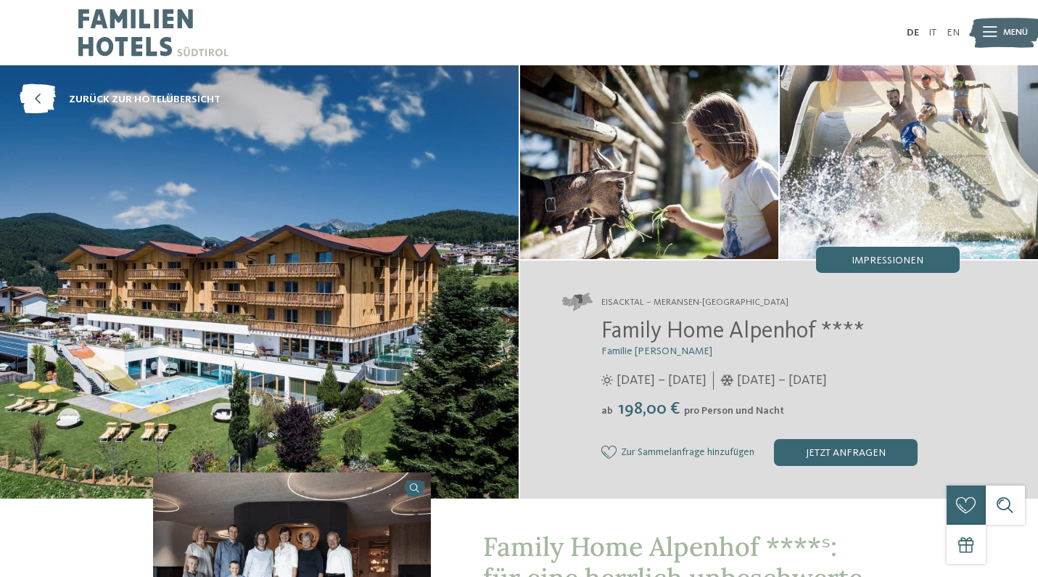
click at [39, 97] on icon at bounding box center [38, 100] width 36 height 30
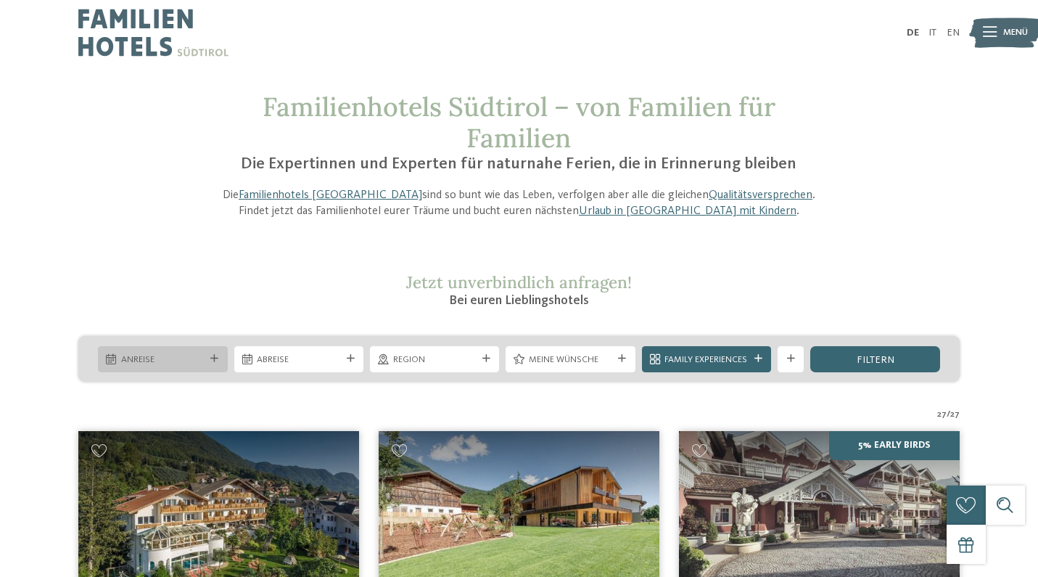
drag, startPoint x: 0, startPoint y: 0, endPoint x: 221, endPoint y: 358, distance: 421.3
click at [221, 358] on div "Anreise" at bounding box center [162, 359] width 129 height 26
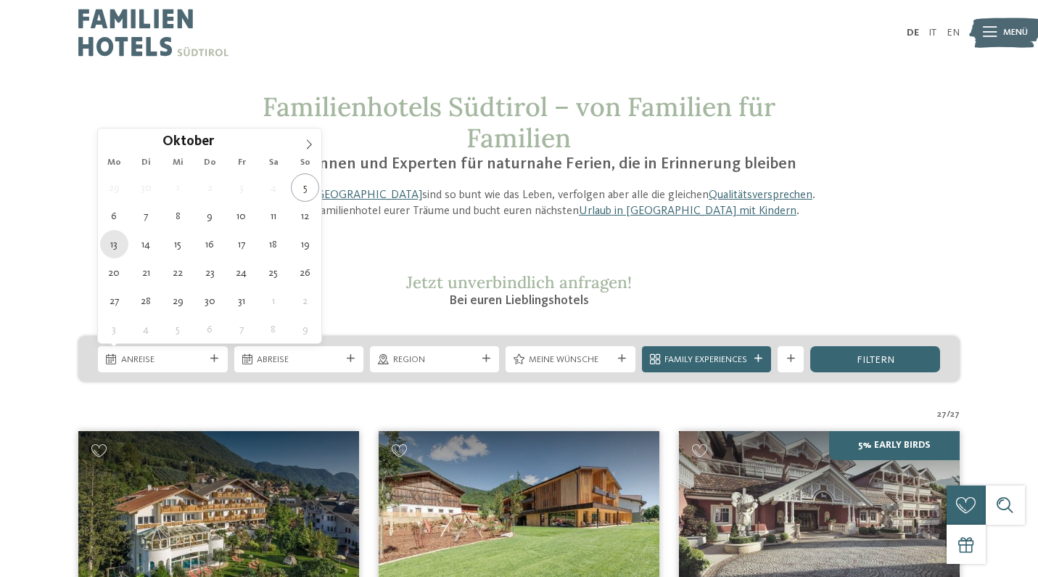
type div "[DATE]"
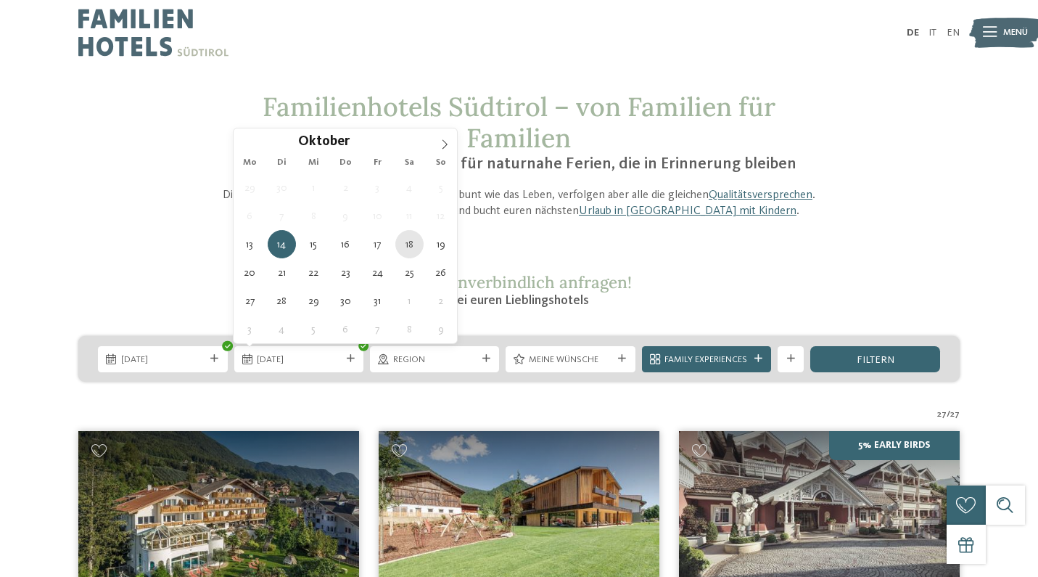
type div "[DATE]"
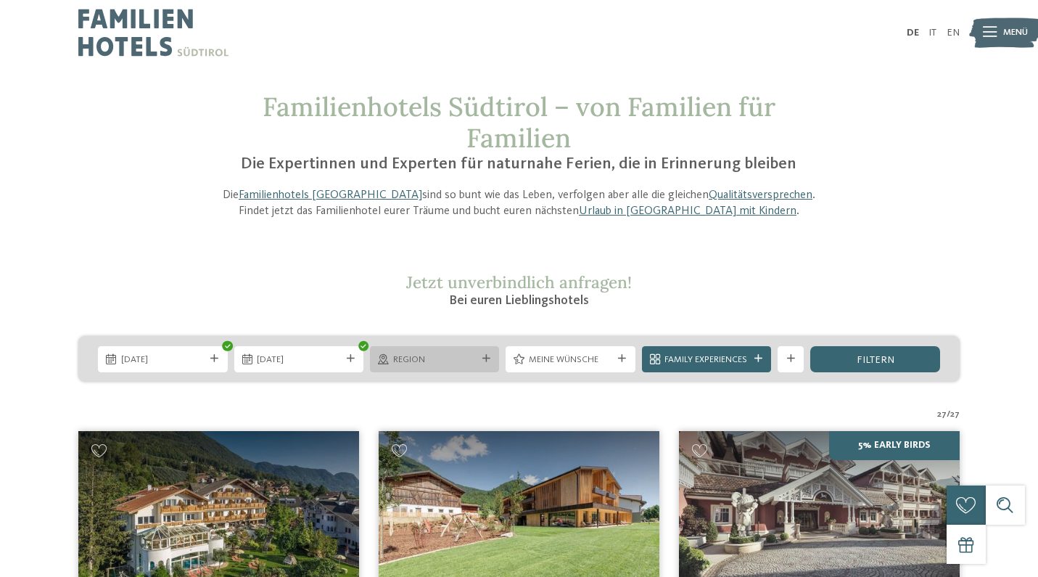
click at [485, 359] on icon at bounding box center [487, 359] width 8 height 8
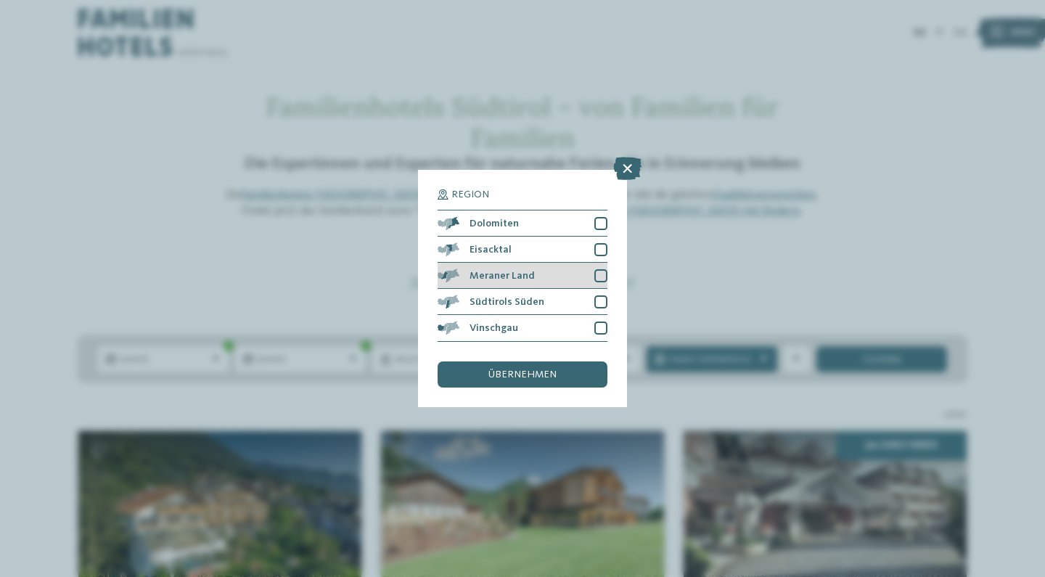
click at [601, 269] on div at bounding box center [600, 275] width 13 height 13
click at [516, 369] on span "übernehmen" at bounding box center [522, 374] width 68 height 10
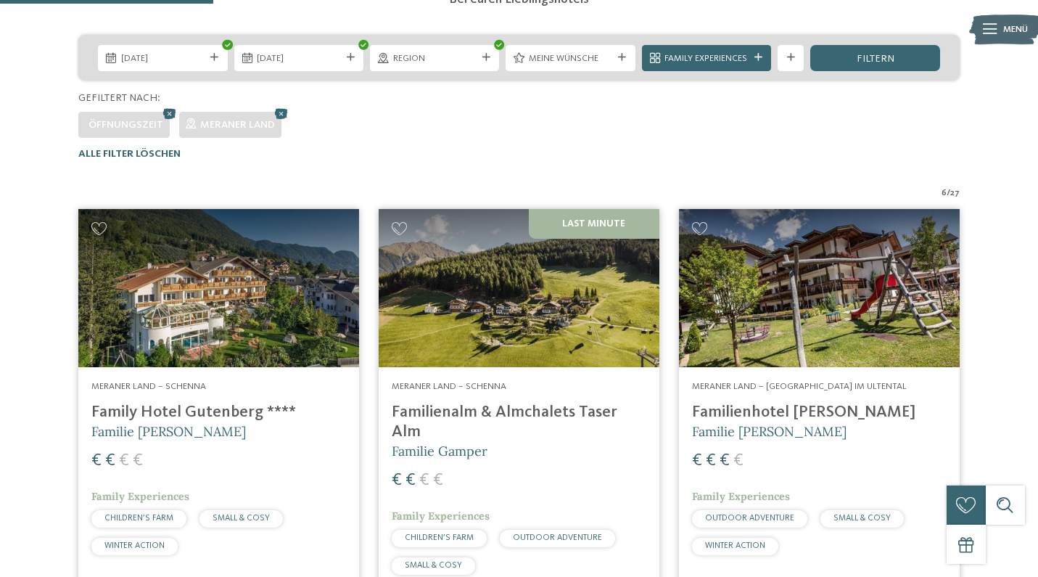
scroll to position [301, 0]
click at [509, 269] on img at bounding box center [519, 288] width 281 height 158
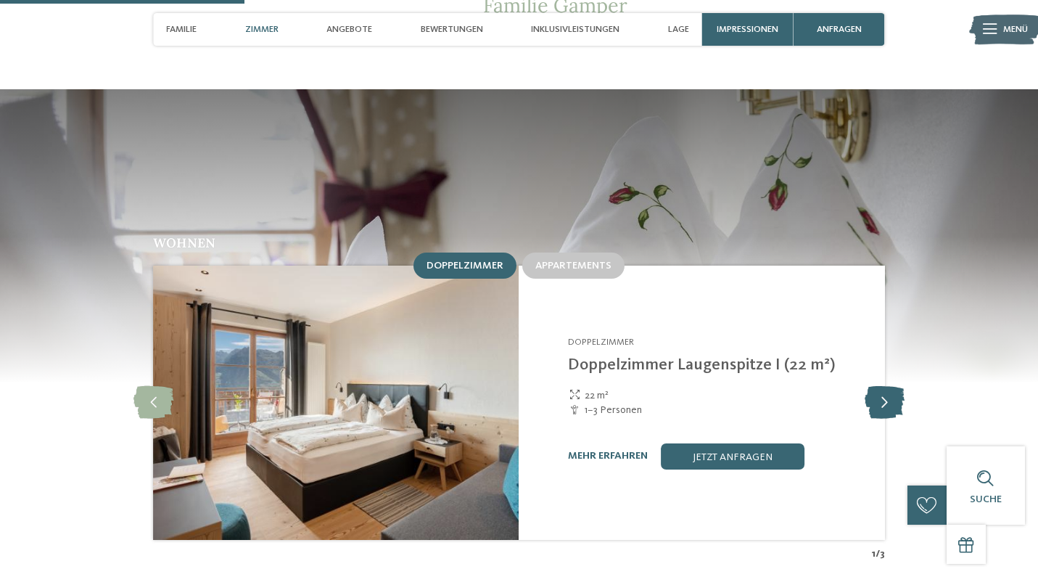
scroll to position [1205, 0]
click at [888, 386] on icon at bounding box center [885, 402] width 40 height 33
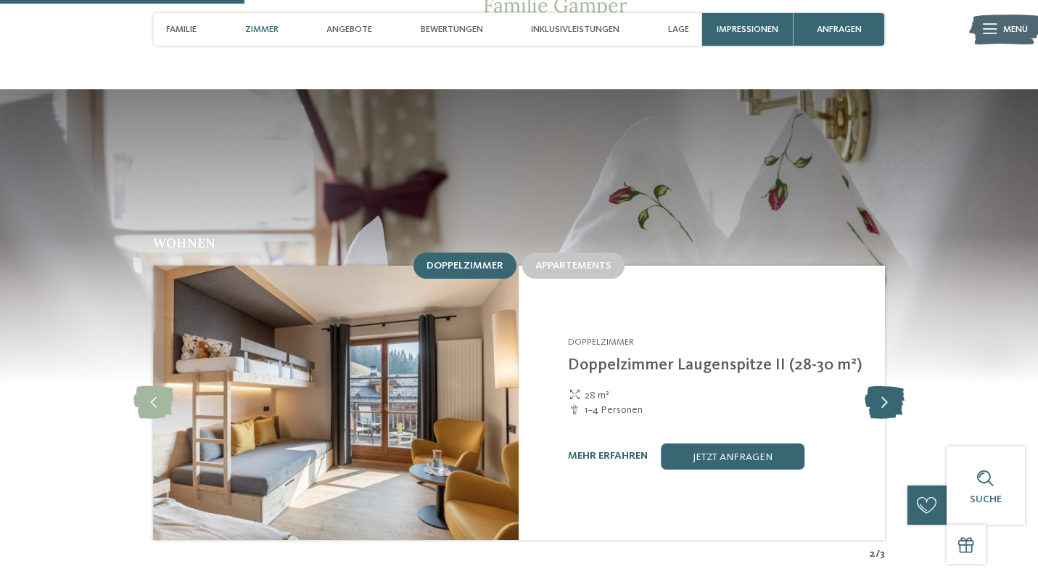
click at [888, 386] on icon at bounding box center [885, 402] width 40 height 33
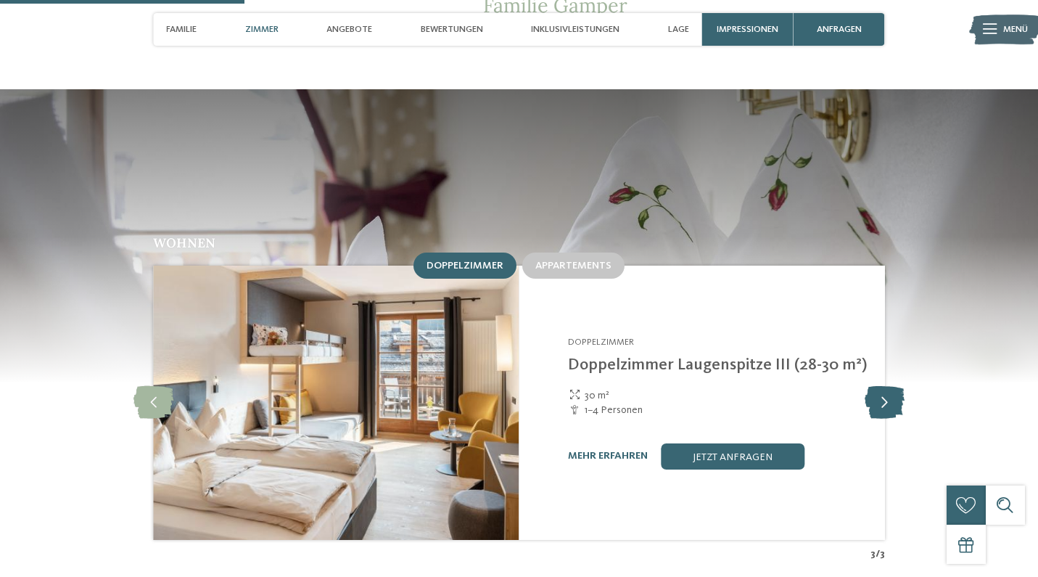
click at [888, 386] on icon at bounding box center [885, 402] width 40 height 33
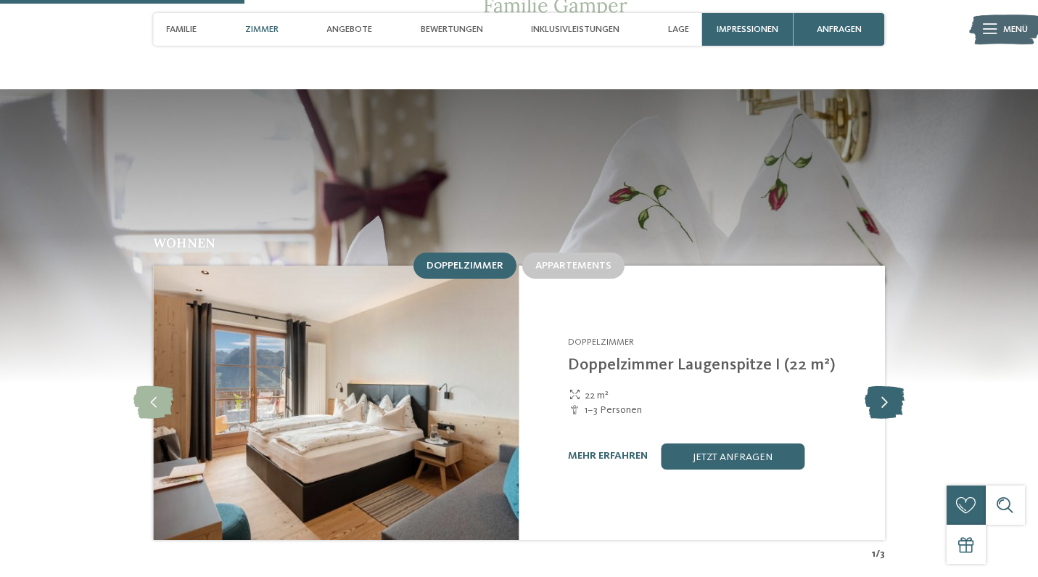
click at [888, 386] on icon at bounding box center [885, 402] width 40 height 33
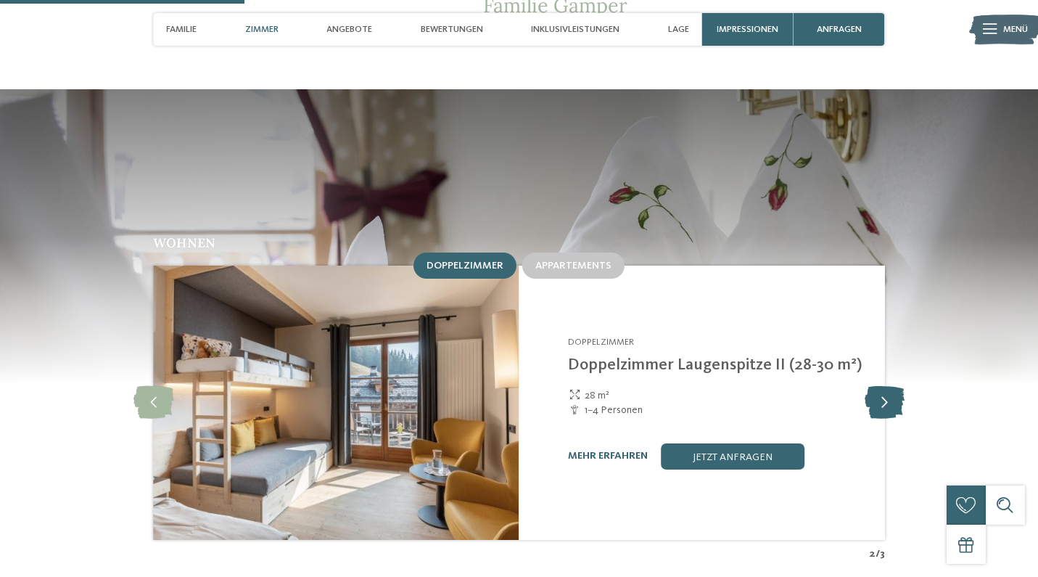
click at [888, 386] on icon at bounding box center [885, 402] width 40 height 33
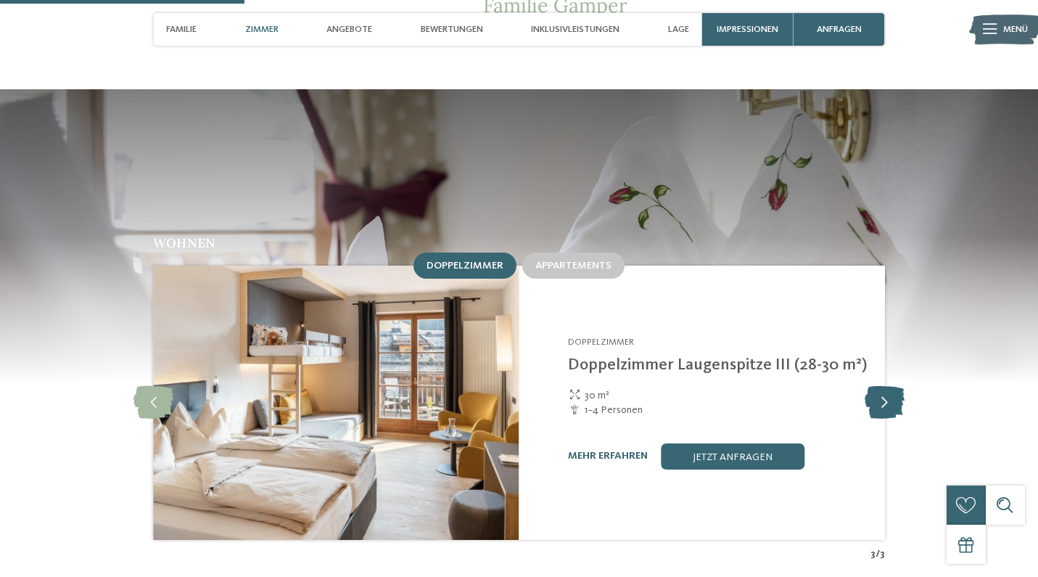
click at [888, 386] on icon at bounding box center [885, 402] width 40 height 33
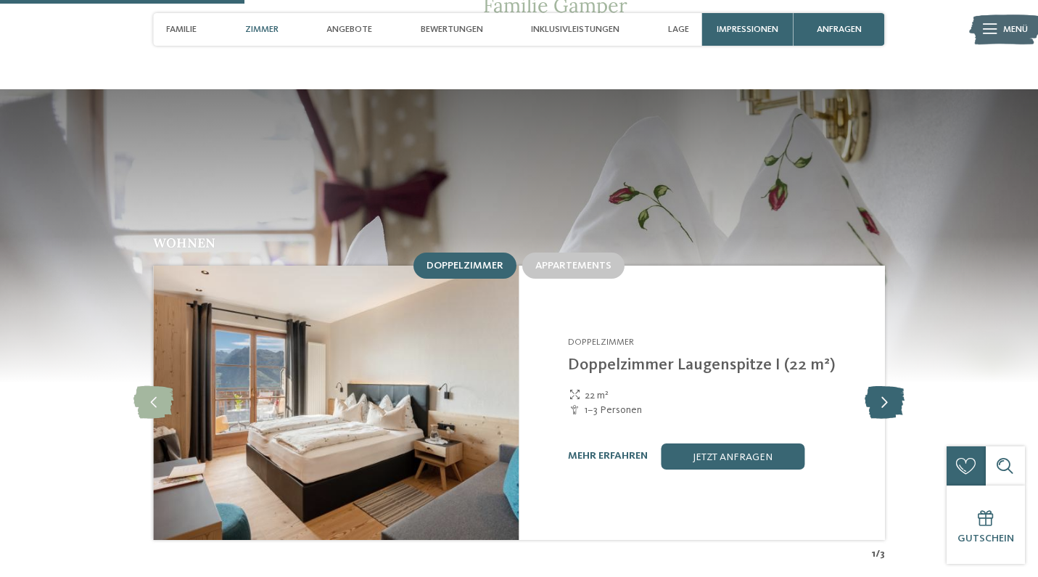
click at [888, 386] on icon at bounding box center [885, 402] width 40 height 33
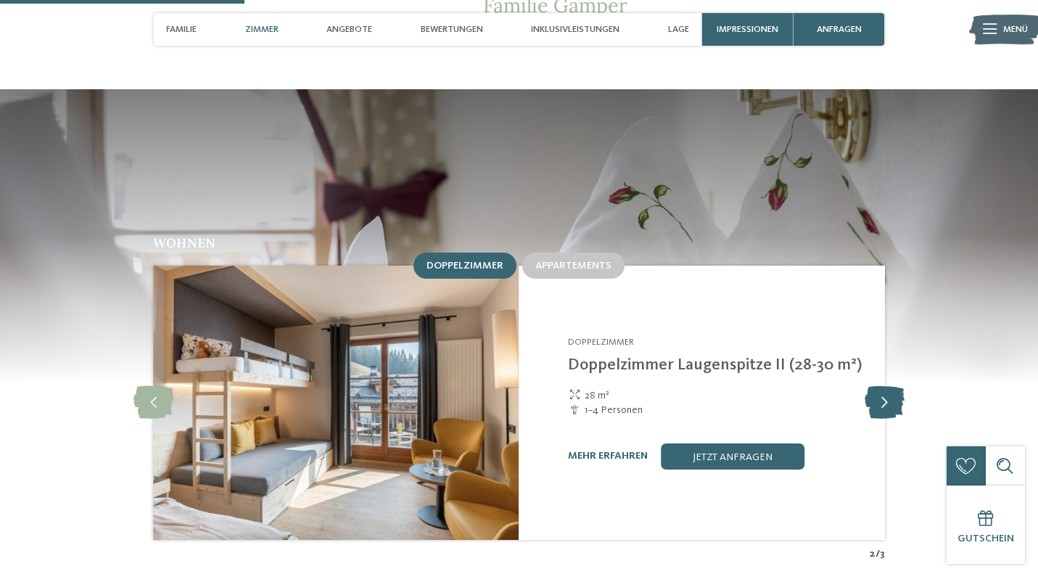
click at [888, 386] on icon at bounding box center [885, 402] width 40 height 33
